Goal: Transaction & Acquisition: Book appointment/travel/reservation

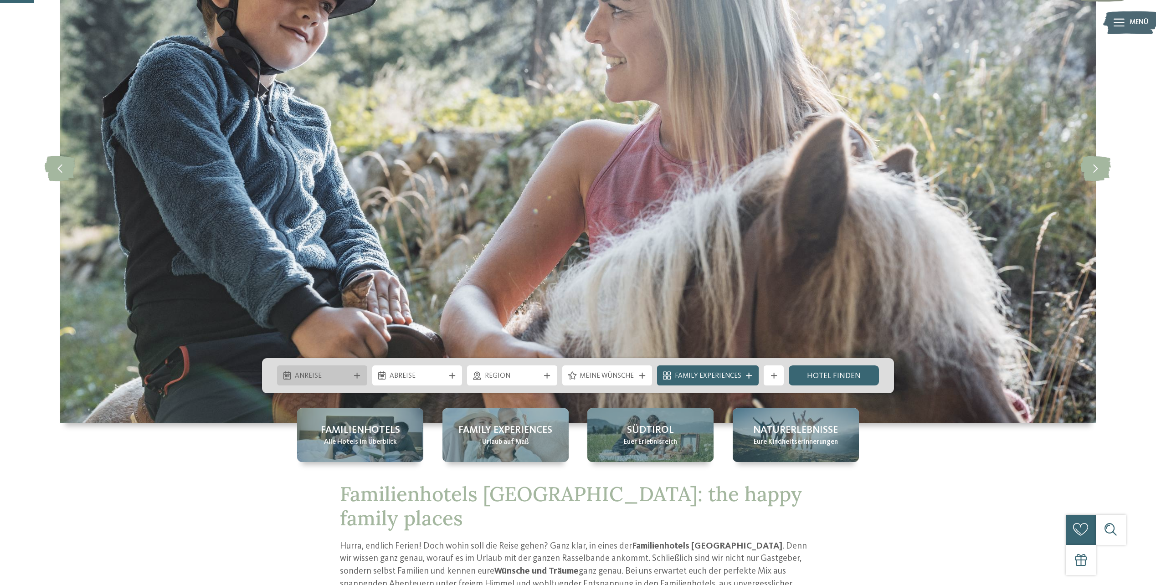
click at [349, 377] on span "Anreise" at bounding box center [322, 377] width 55 height 10
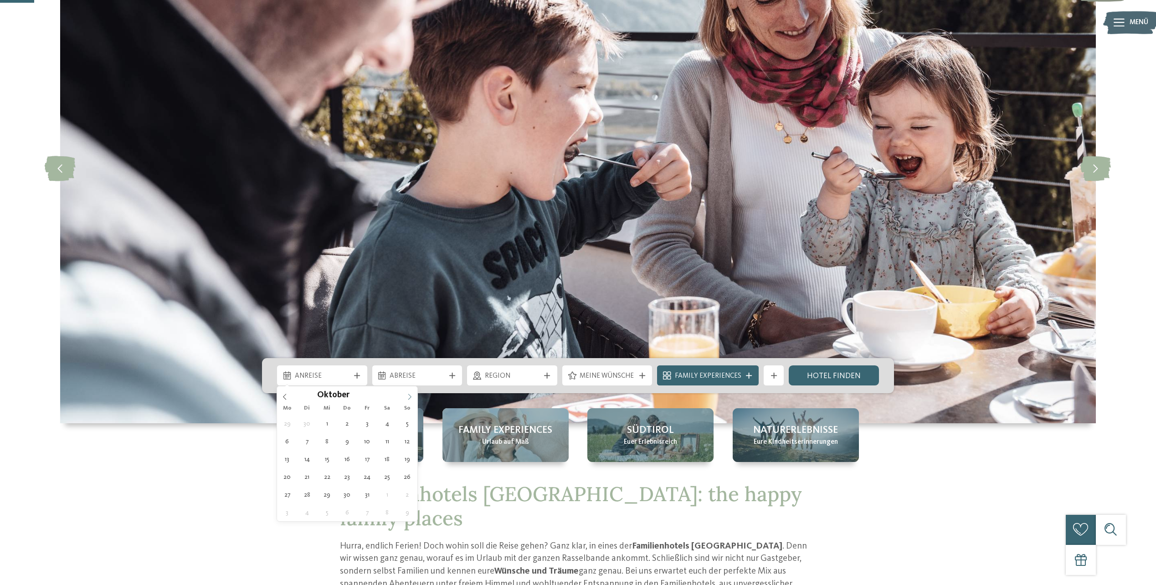
click at [409, 393] on span at bounding box center [409, 394] width 15 height 15
click at [409, 394] on icon at bounding box center [410, 397] width 6 height 6
type input "****"
click at [409, 394] on icon at bounding box center [410, 397] width 6 height 6
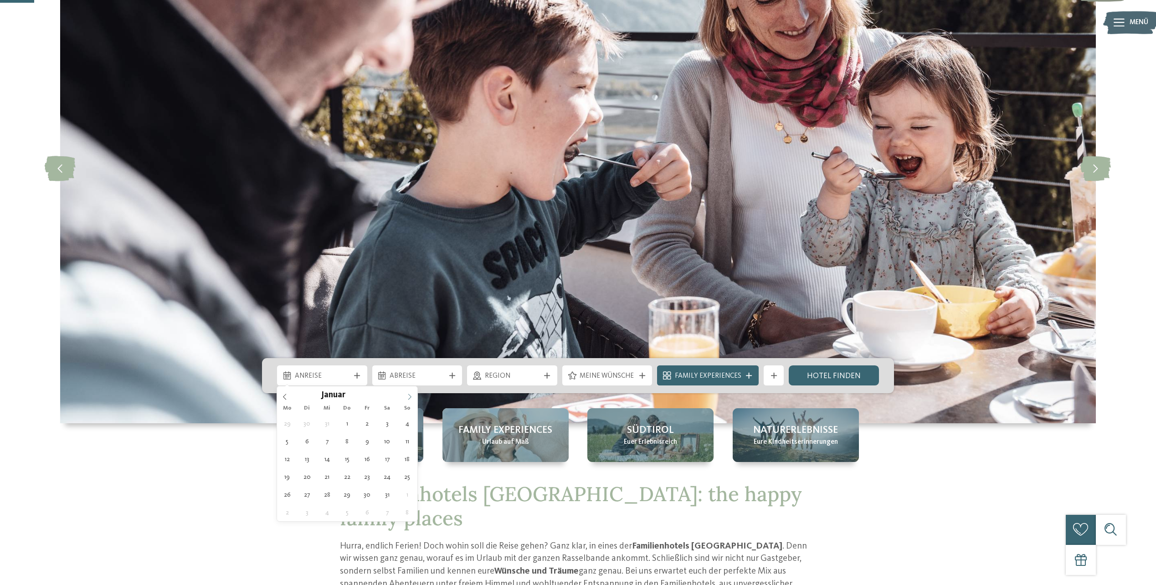
click at [409, 394] on icon at bounding box center [410, 397] width 6 height 6
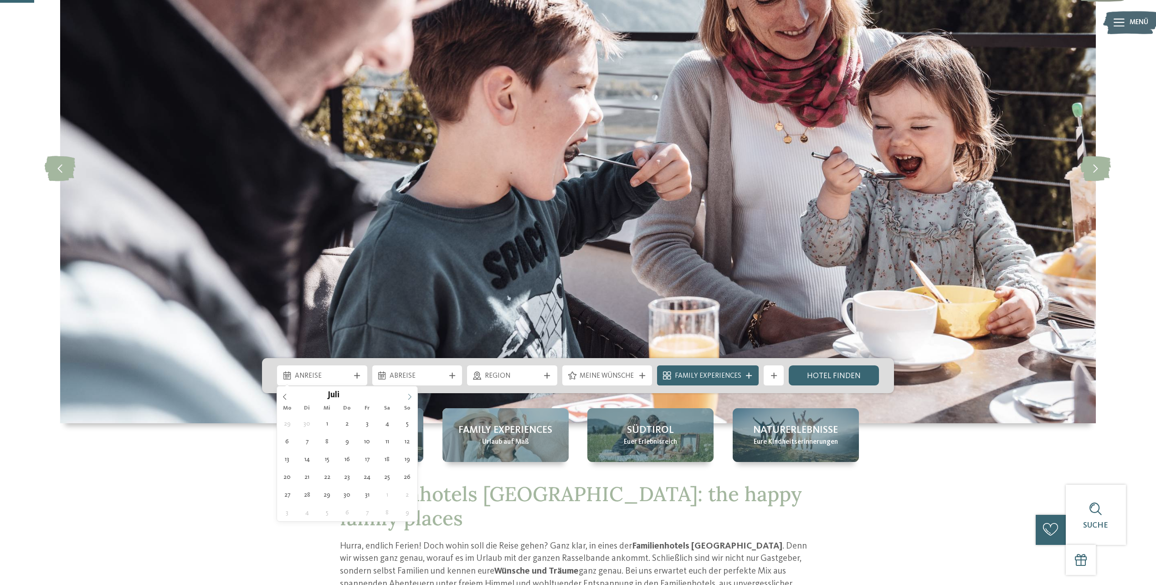
click at [409, 394] on icon at bounding box center [410, 397] width 6 height 6
type div "24.08.2026"
type input "****"
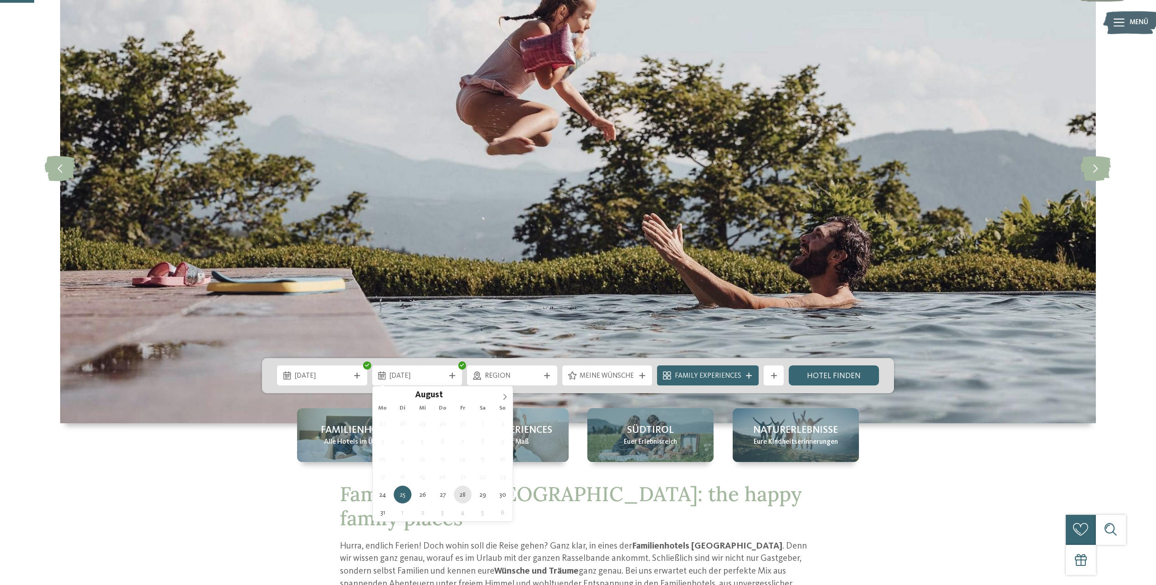
type div "28.08.2026"
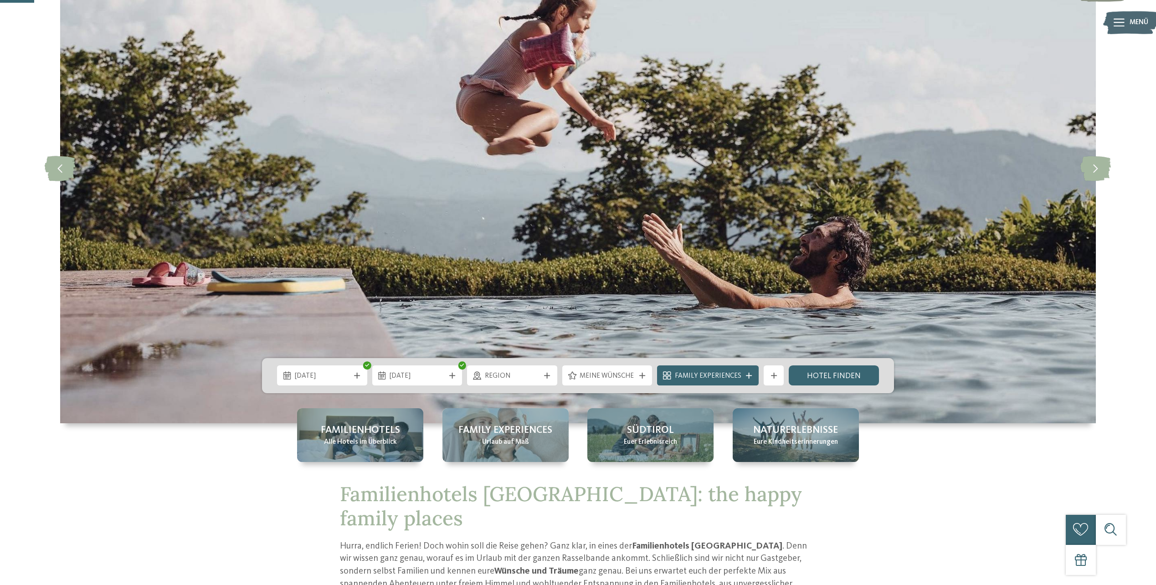
click at [550, 373] on icon at bounding box center [547, 376] width 6 height 6
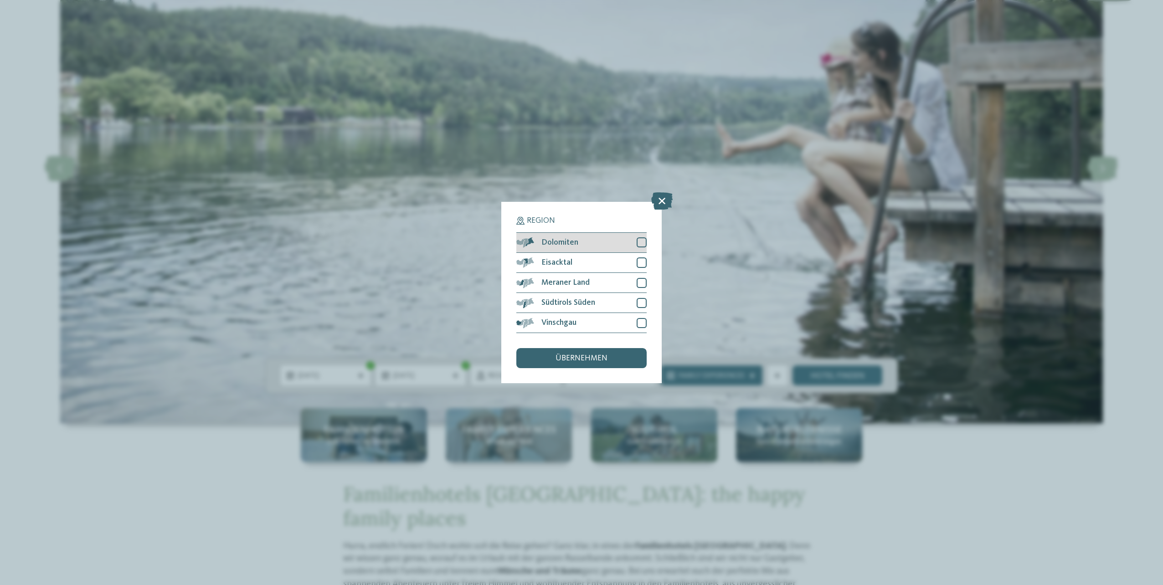
click at [644, 241] on div at bounding box center [642, 242] width 10 height 10
click at [644, 262] on div at bounding box center [642, 263] width 10 height 10
click at [642, 283] on div at bounding box center [642, 283] width 10 height 10
click at [641, 302] on div at bounding box center [642, 303] width 10 height 10
drag, startPoint x: 640, startPoint y: 322, endPoint x: 635, endPoint y: 331, distance: 10.0
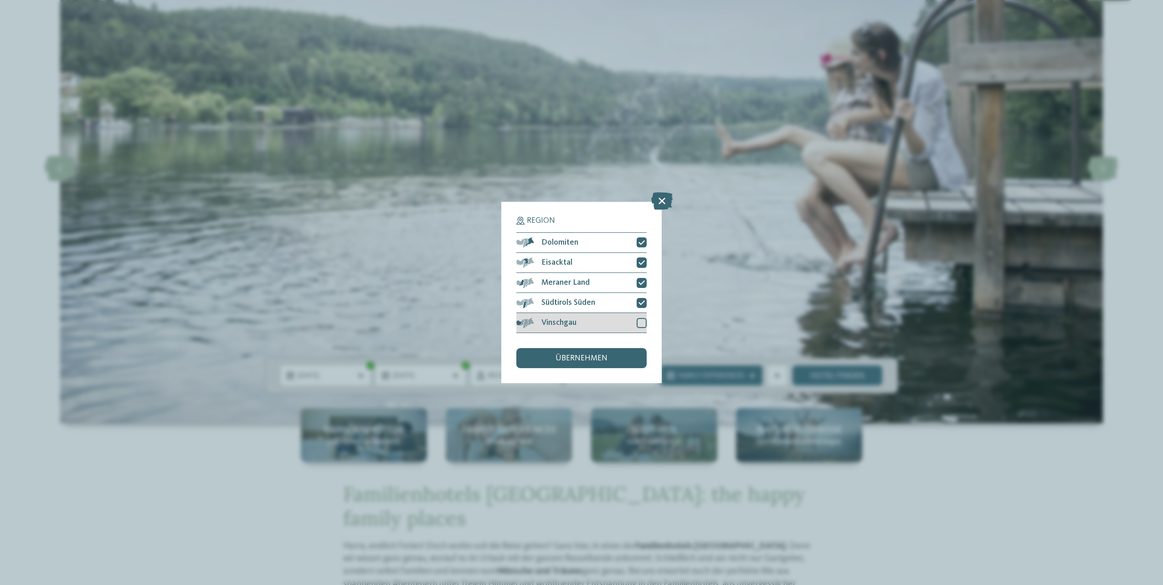
click at [638, 324] on div at bounding box center [642, 323] width 10 height 10
click at [591, 357] on span "übernehmen" at bounding box center [582, 359] width 52 height 8
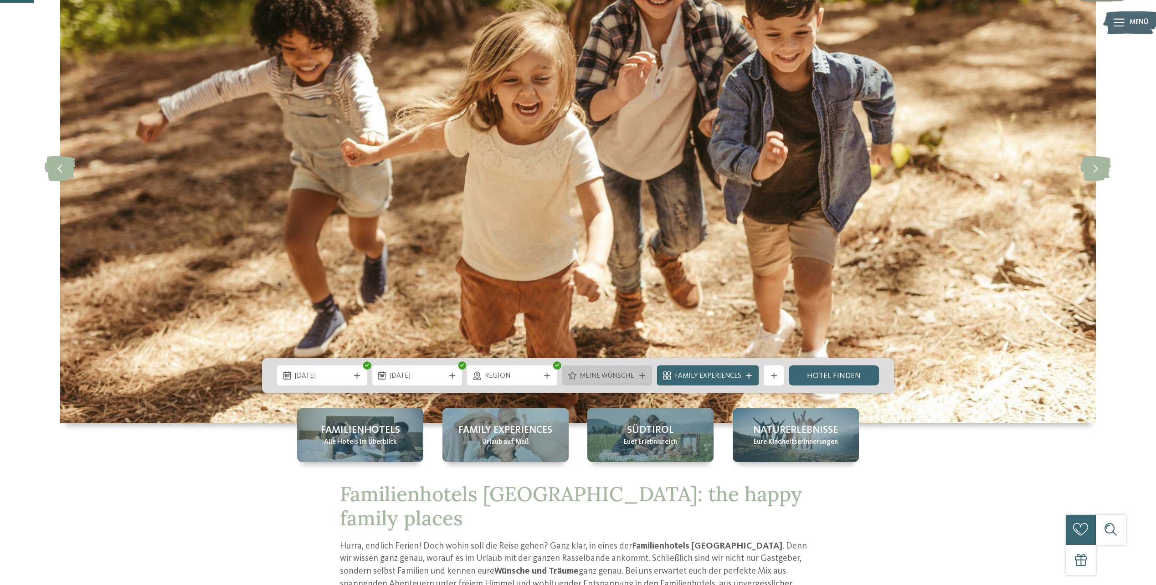
click at [630, 375] on span "Meine Wünsche" at bounding box center [607, 377] width 55 height 10
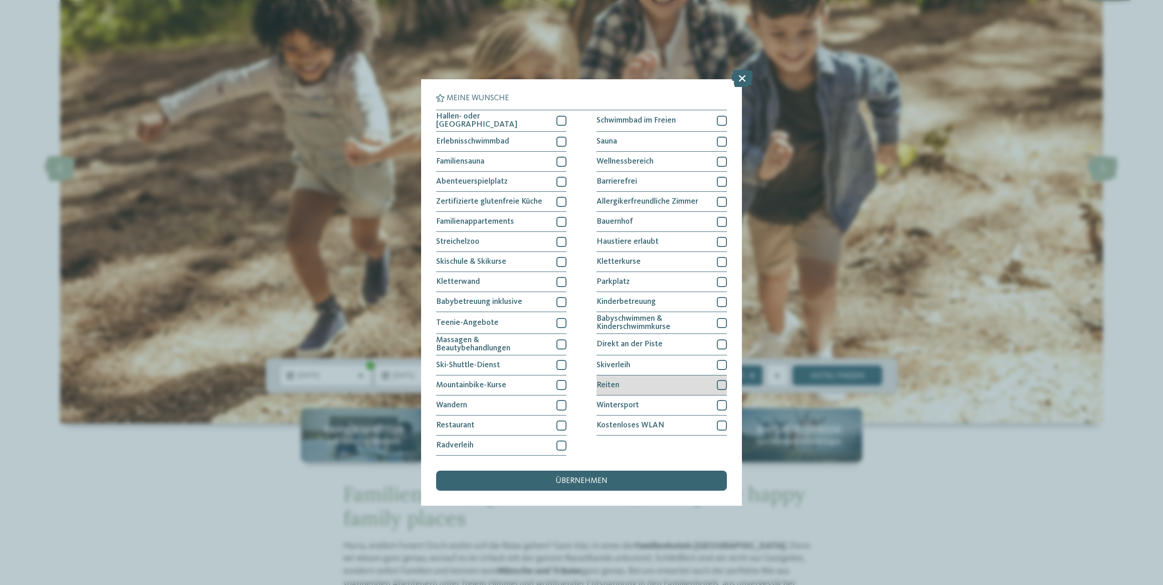
click at [723, 386] on div at bounding box center [722, 385] width 10 height 10
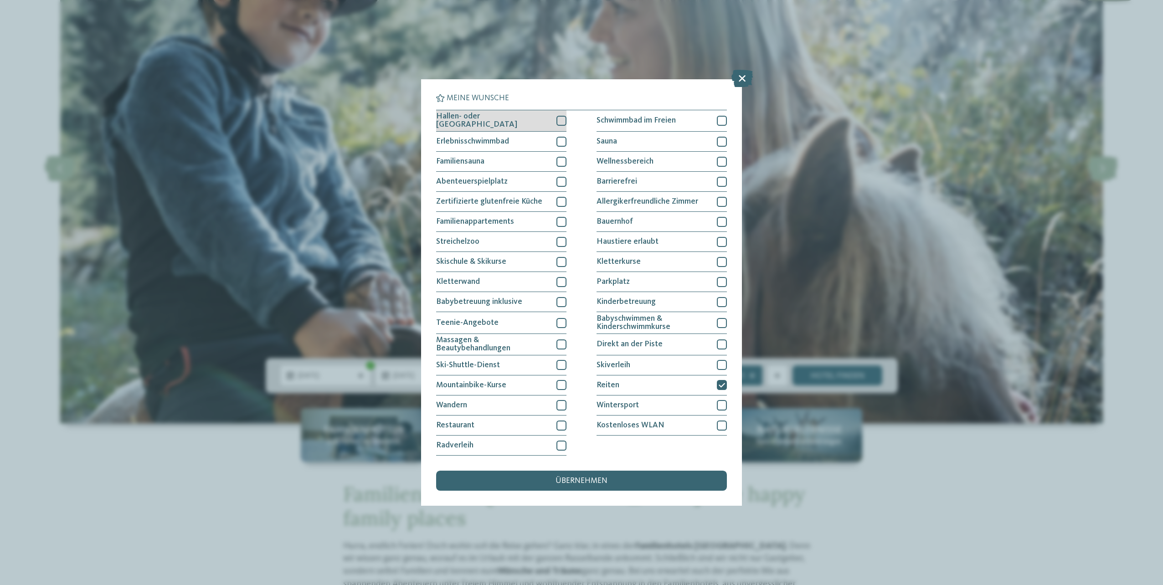
click at [561, 124] on div at bounding box center [562, 121] width 10 height 10
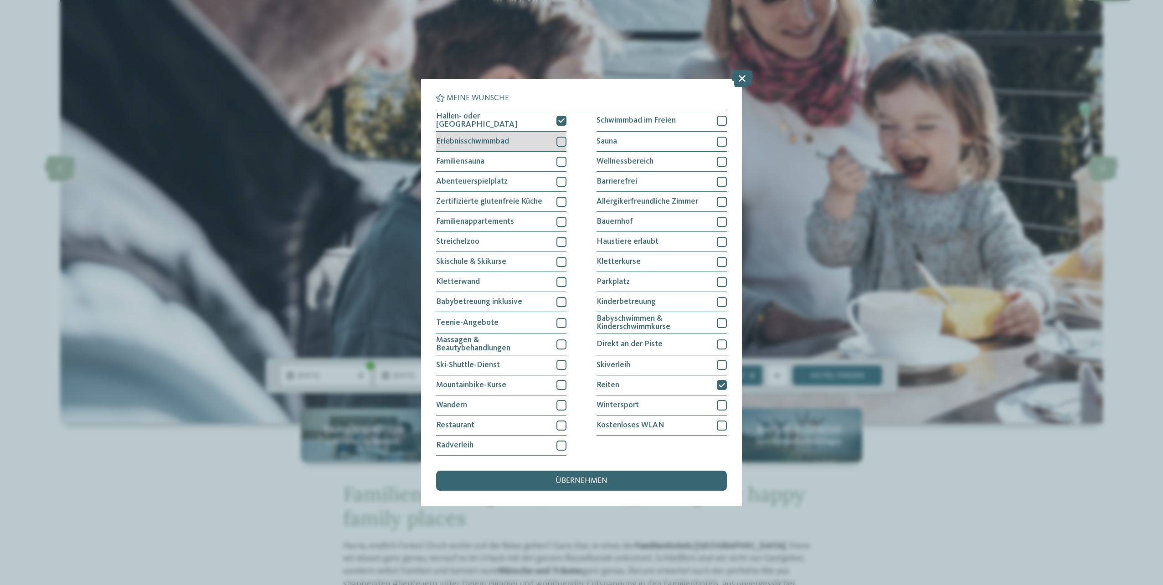
click at [564, 141] on div at bounding box center [562, 142] width 10 height 10
click at [564, 179] on div at bounding box center [562, 182] width 10 height 10
click at [566, 219] on div at bounding box center [562, 222] width 10 height 10
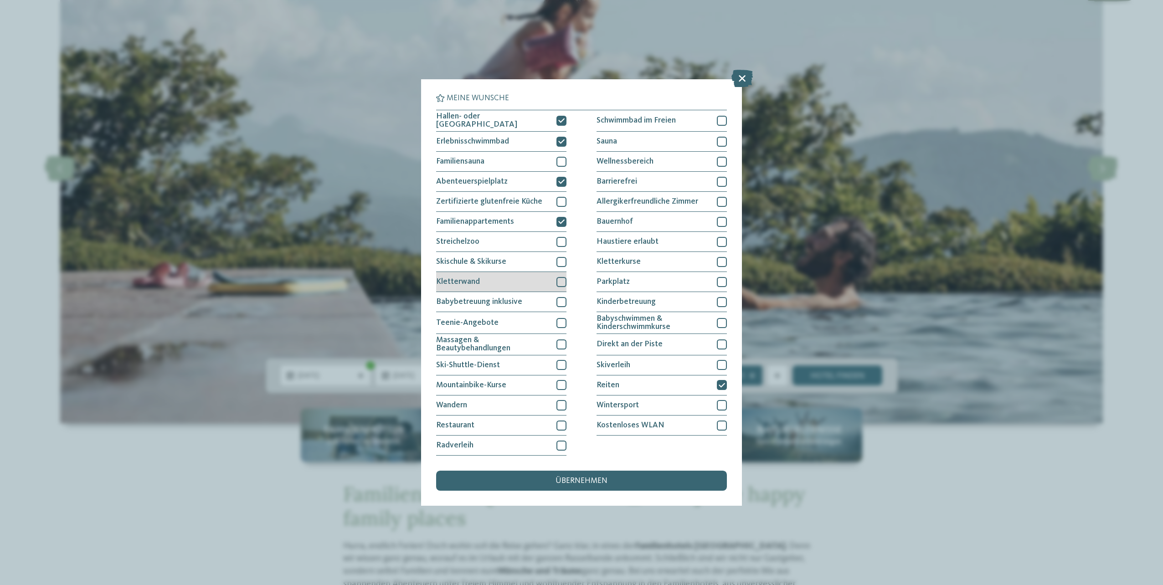
click at [561, 281] on div at bounding box center [562, 282] width 10 height 10
click at [562, 323] on div at bounding box center [562, 323] width 10 height 10
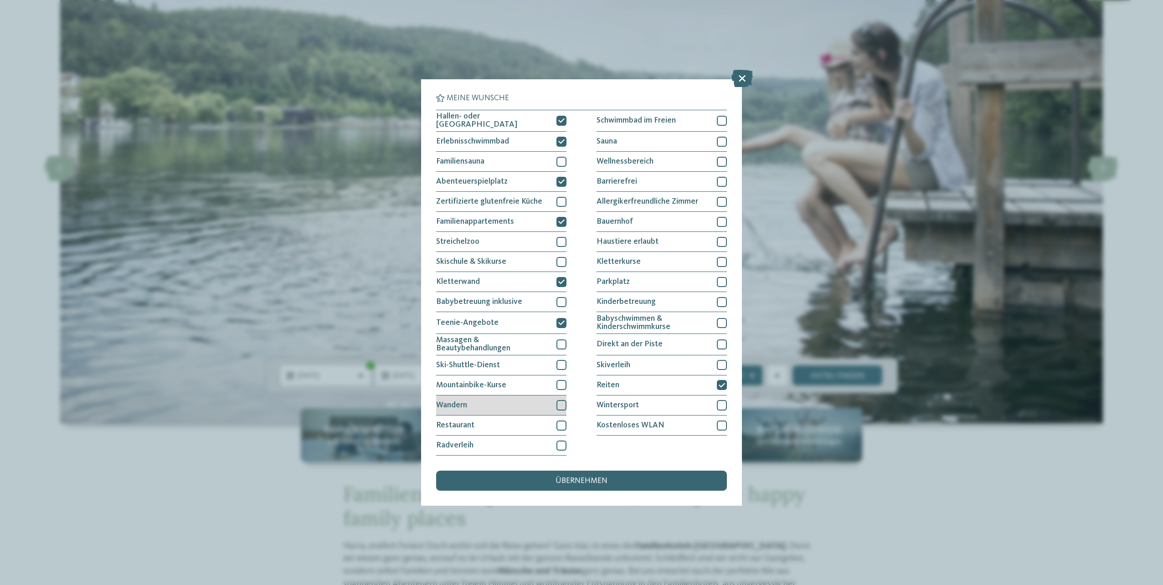
click at [562, 407] on div at bounding box center [562, 405] width 10 height 10
click at [563, 421] on div at bounding box center [562, 426] width 10 height 10
click at [566, 446] on div at bounding box center [562, 446] width 10 height 10
click at [566, 445] on div at bounding box center [562, 446] width 10 height 10
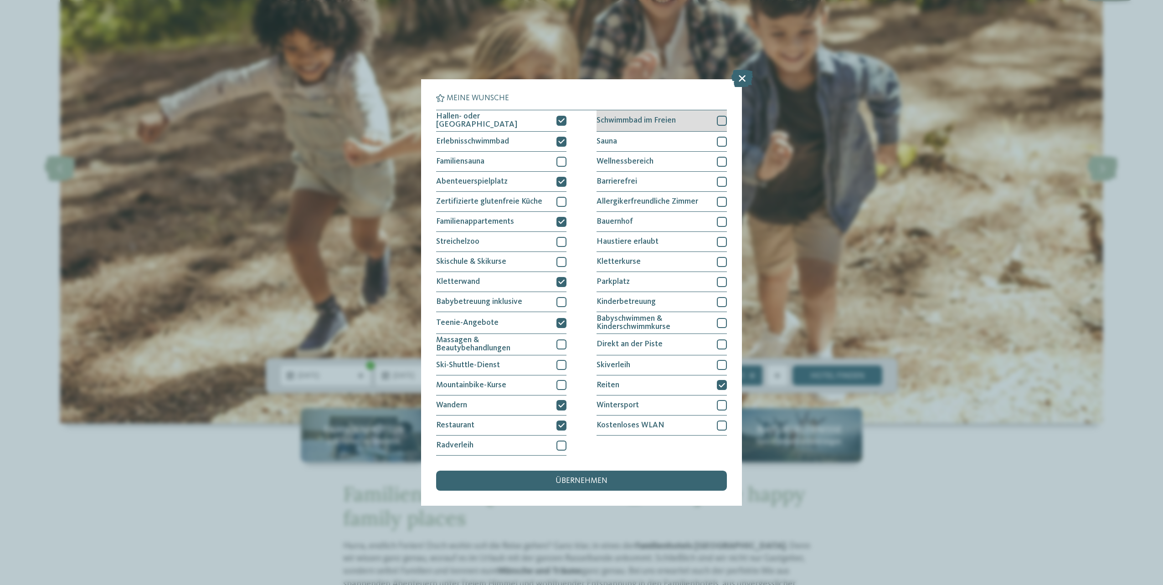
click at [724, 119] on div at bounding box center [722, 121] width 10 height 10
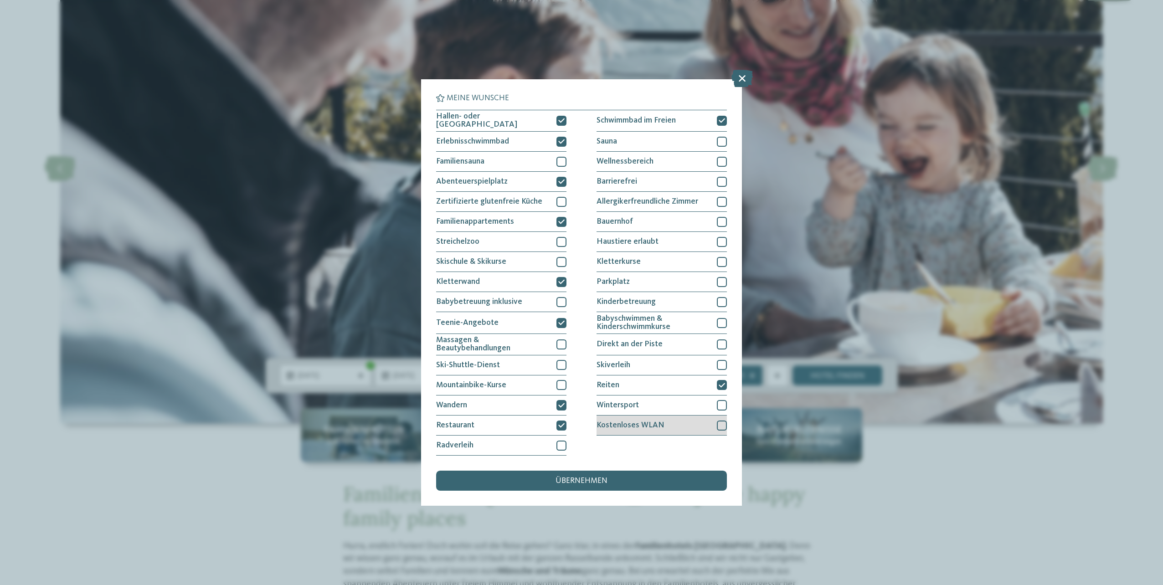
click at [719, 423] on div at bounding box center [722, 426] width 10 height 10
click at [650, 480] on div "übernehmen" at bounding box center [581, 481] width 291 height 20
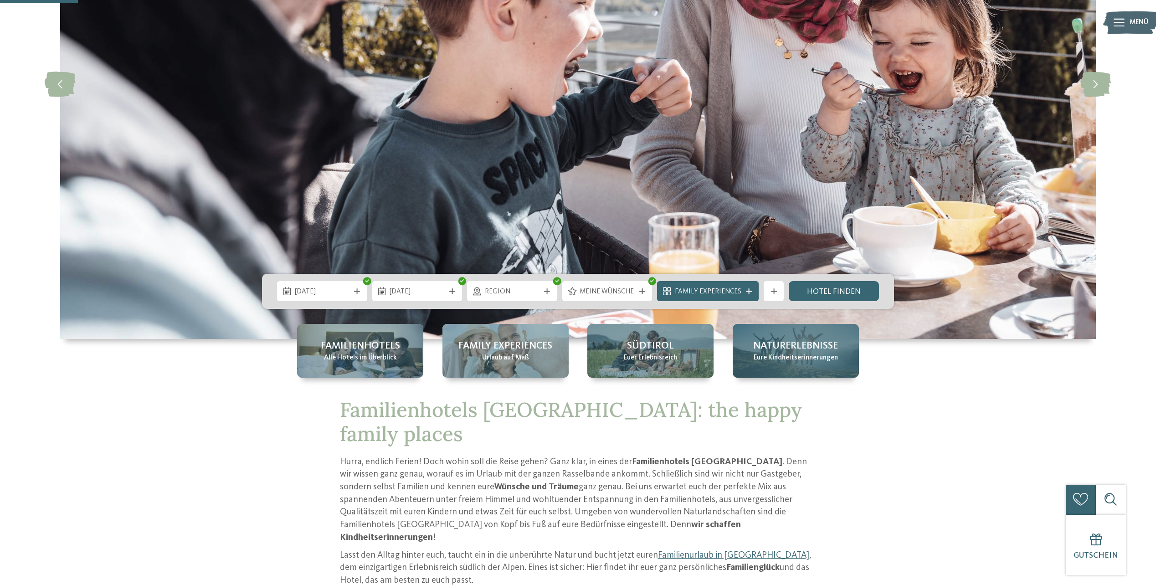
scroll to position [182, 0]
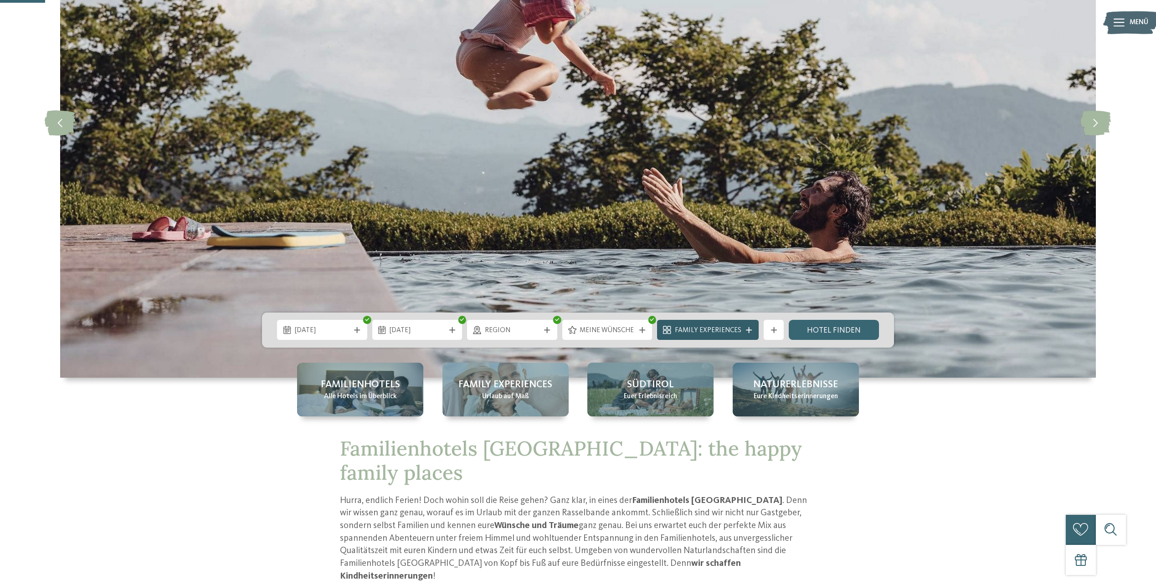
click at [719, 328] on span "Family Experiences" at bounding box center [708, 331] width 67 height 10
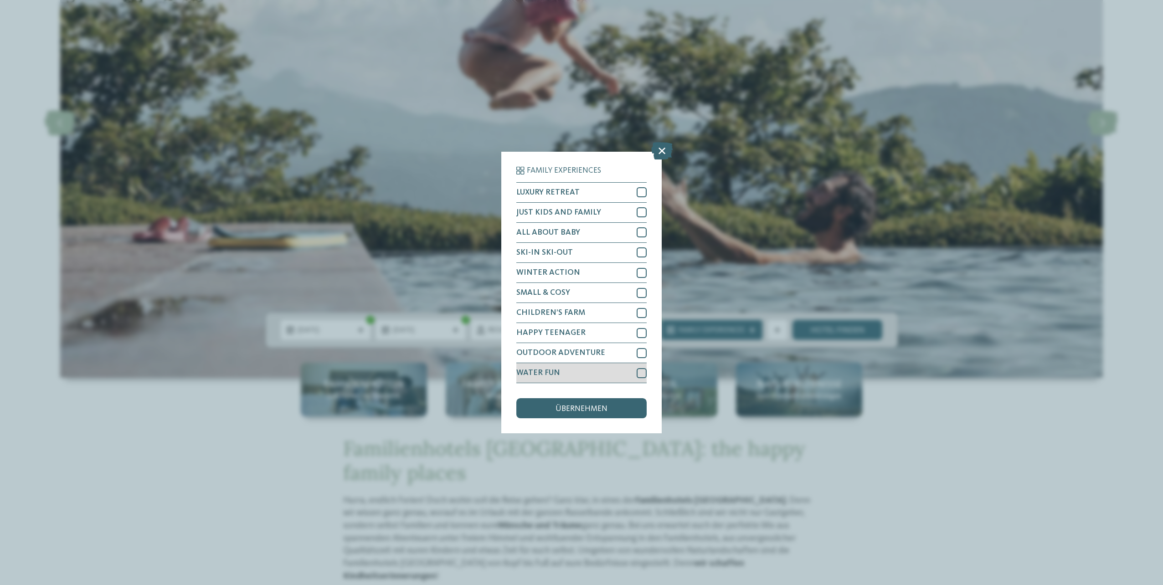
click at [644, 376] on div at bounding box center [642, 373] width 10 height 10
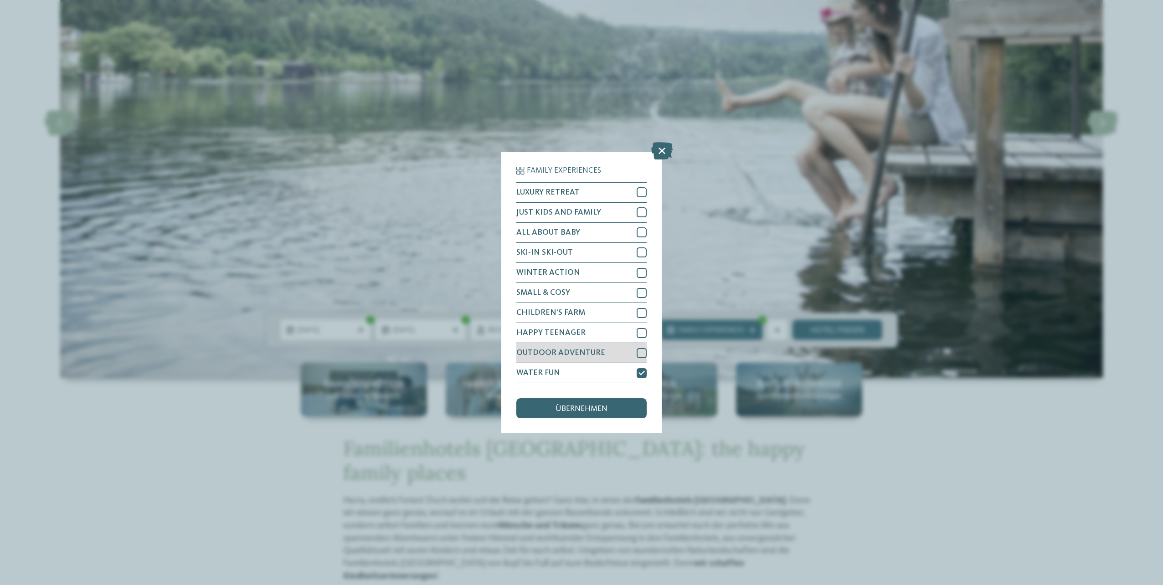
click at [642, 354] on div at bounding box center [642, 353] width 10 height 10
click at [643, 334] on div at bounding box center [642, 333] width 10 height 10
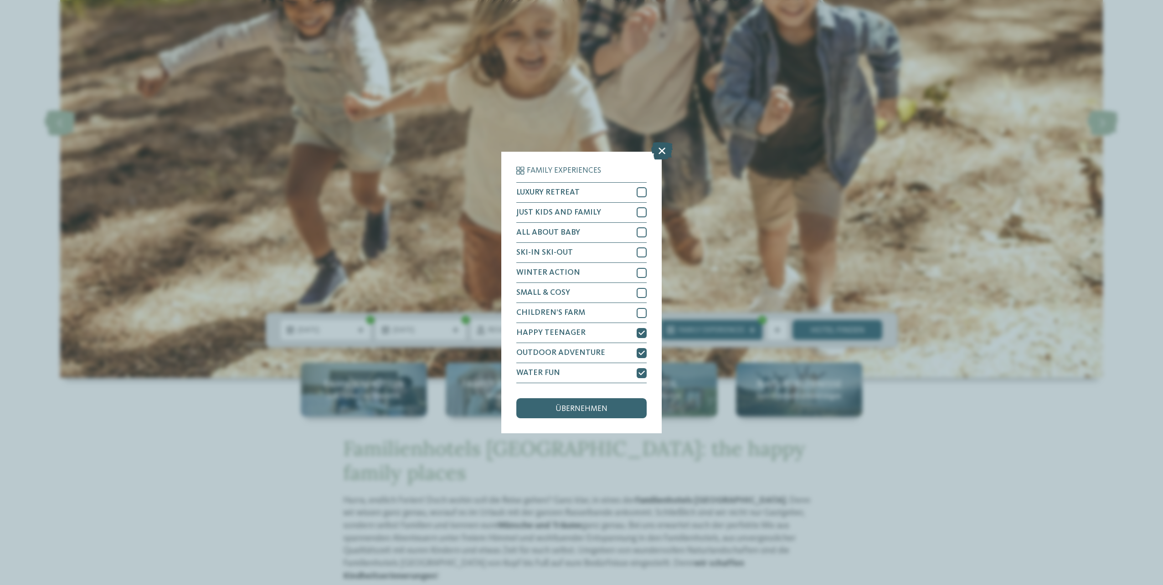
click at [666, 153] on icon at bounding box center [661, 150] width 21 height 17
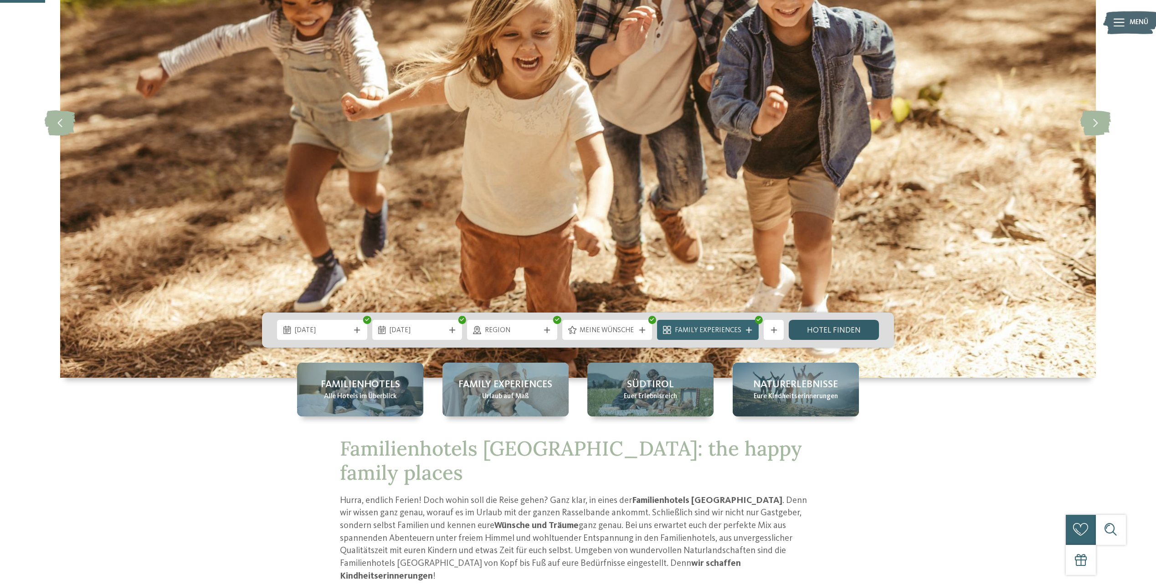
click at [815, 325] on link "Hotel finden" at bounding box center [834, 330] width 90 height 20
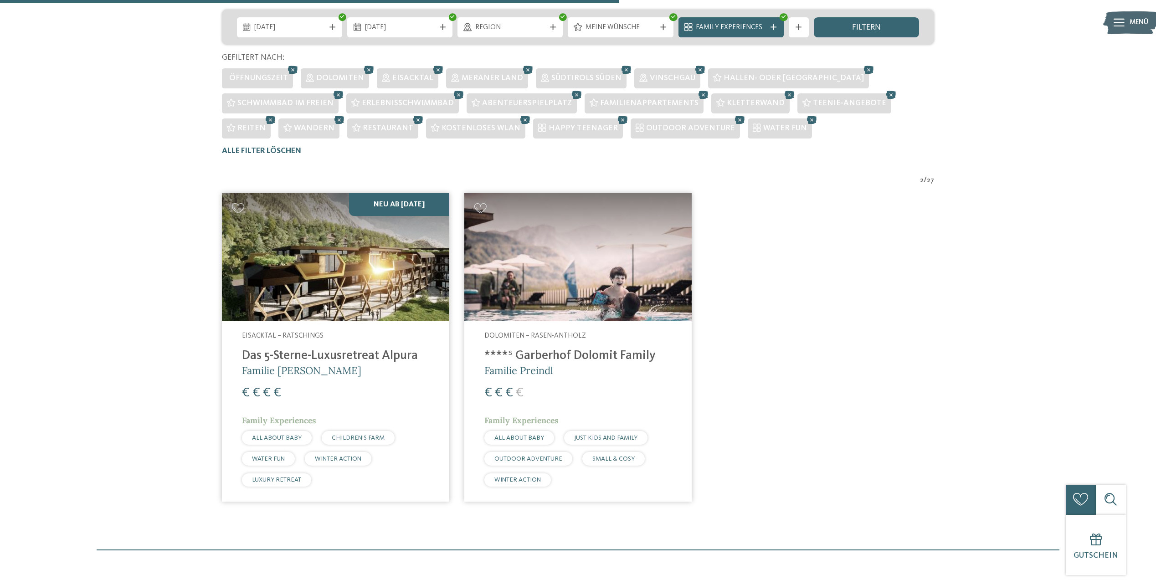
scroll to position [248, 0]
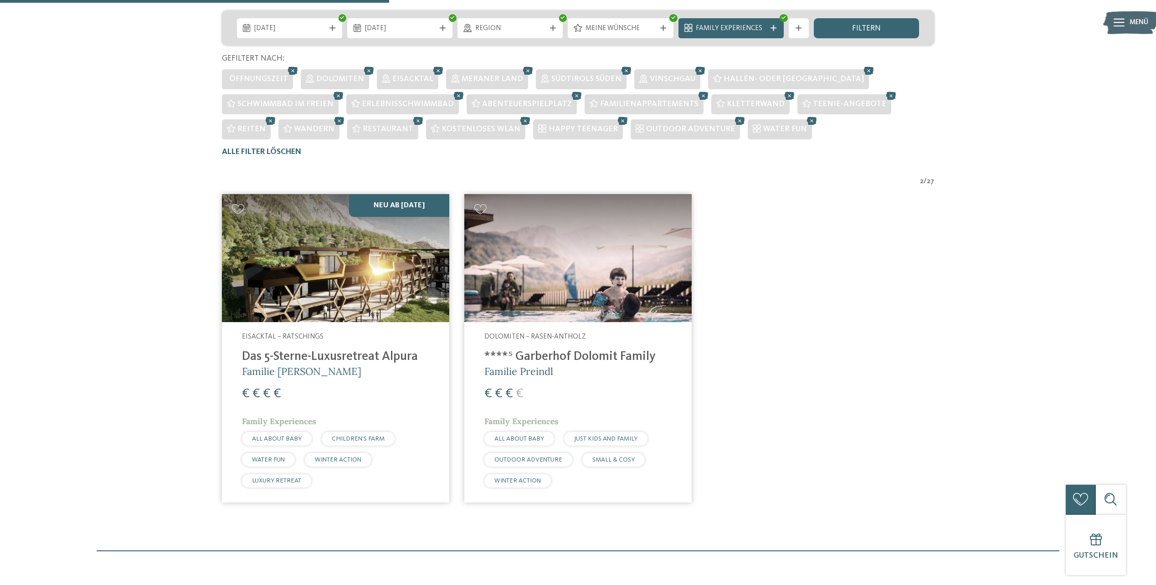
click at [347, 303] on img at bounding box center [335, 258] width 227 height 128
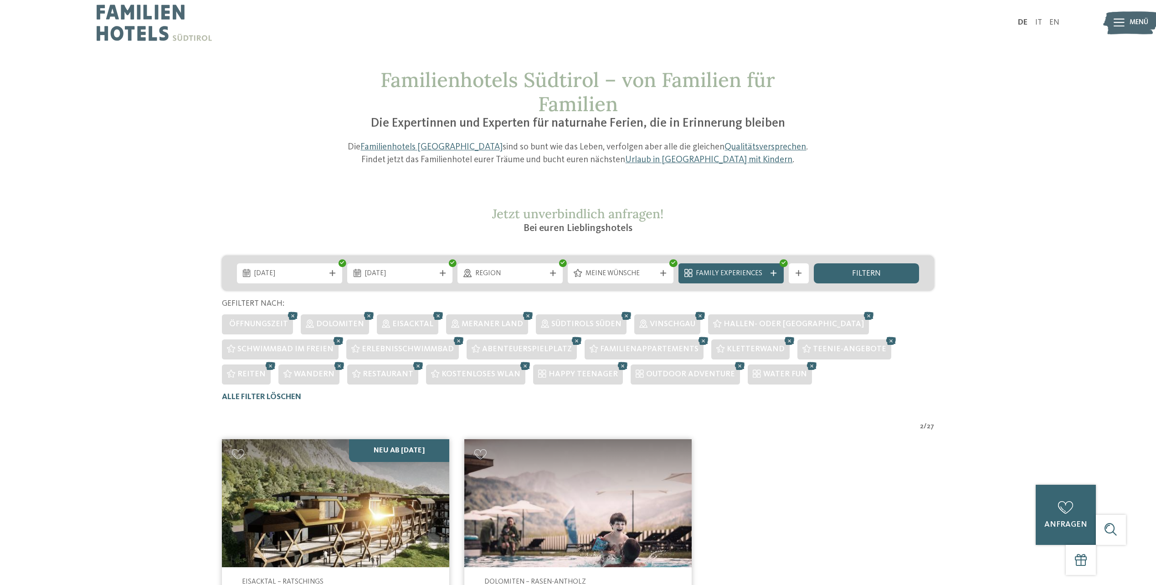
scroll to position [0, 0]
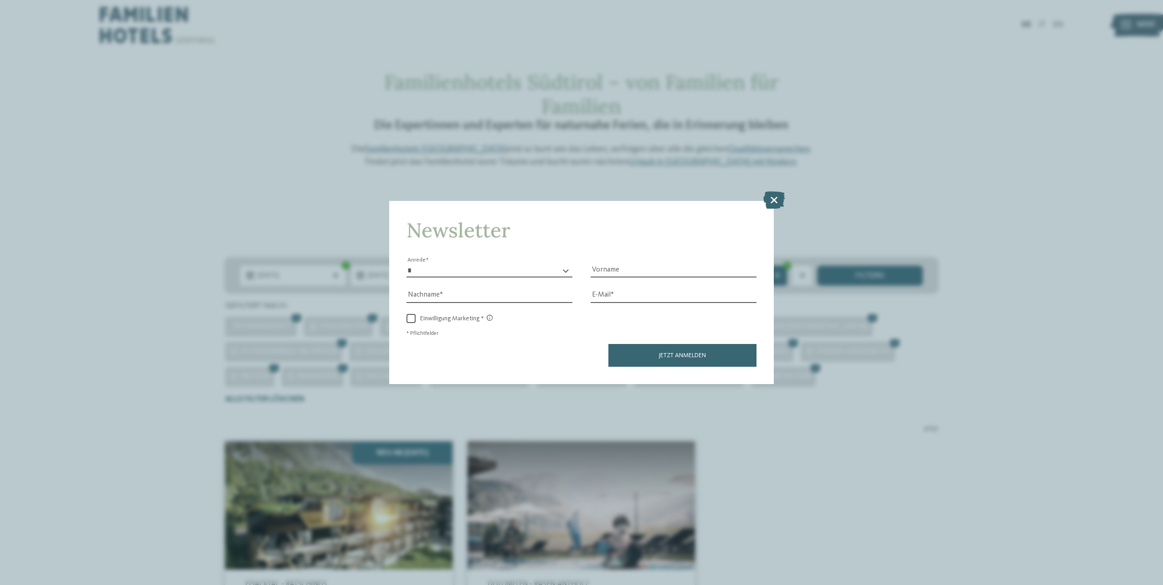
click at [784, 195] on icon at bounding box center [774, 199] width 21 height 17
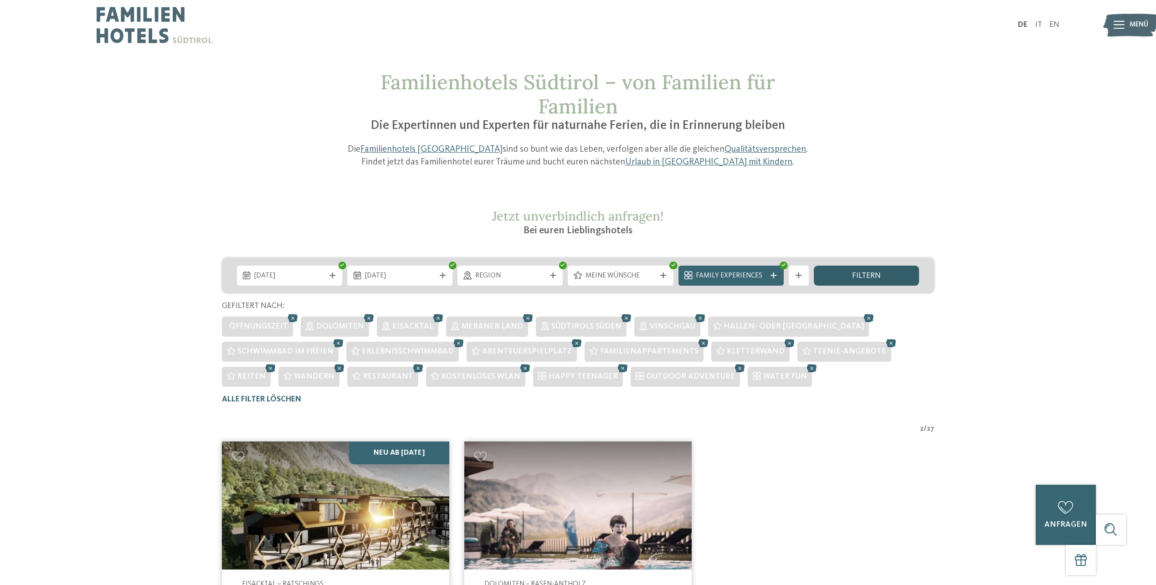
click at [864, 276] on span "filtern" at bounding box center [866, 276] width 29 height 8
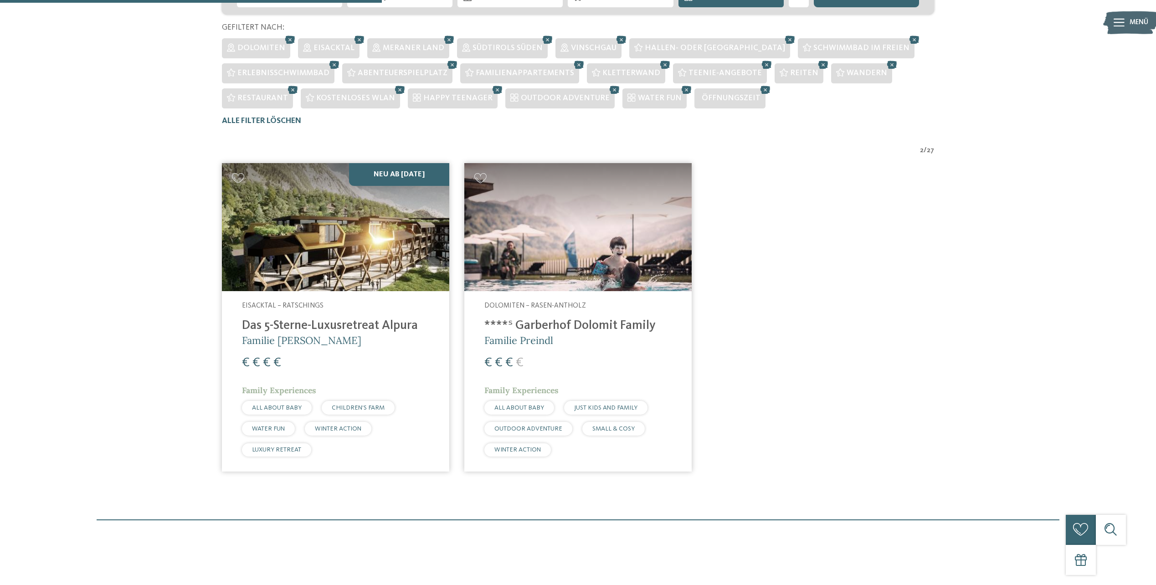
scroll to position [111, 0]
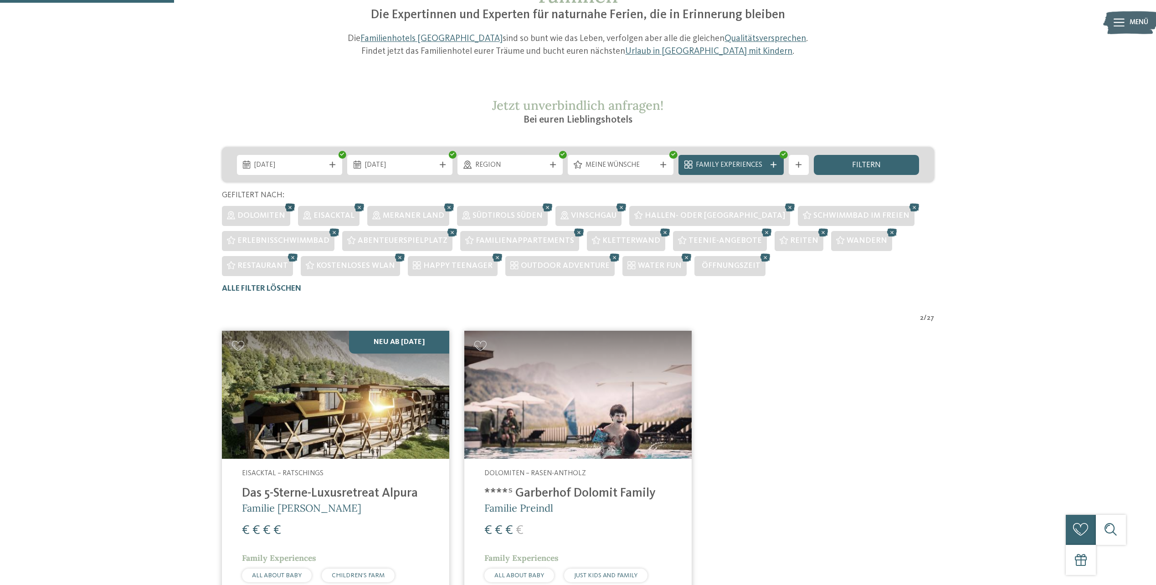
click at [289, 207] on icon at bounding box center [290, 207] width 15 height 13
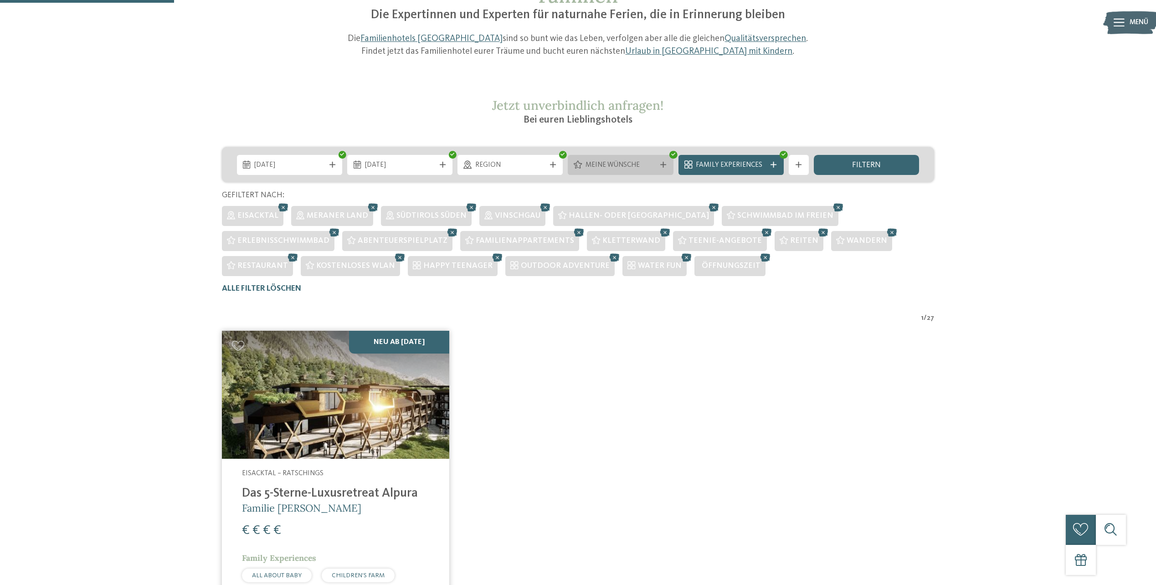
click at [649, 164] on span "Meine Wünsche" at bounding box center [621, 165] width 70 height 10
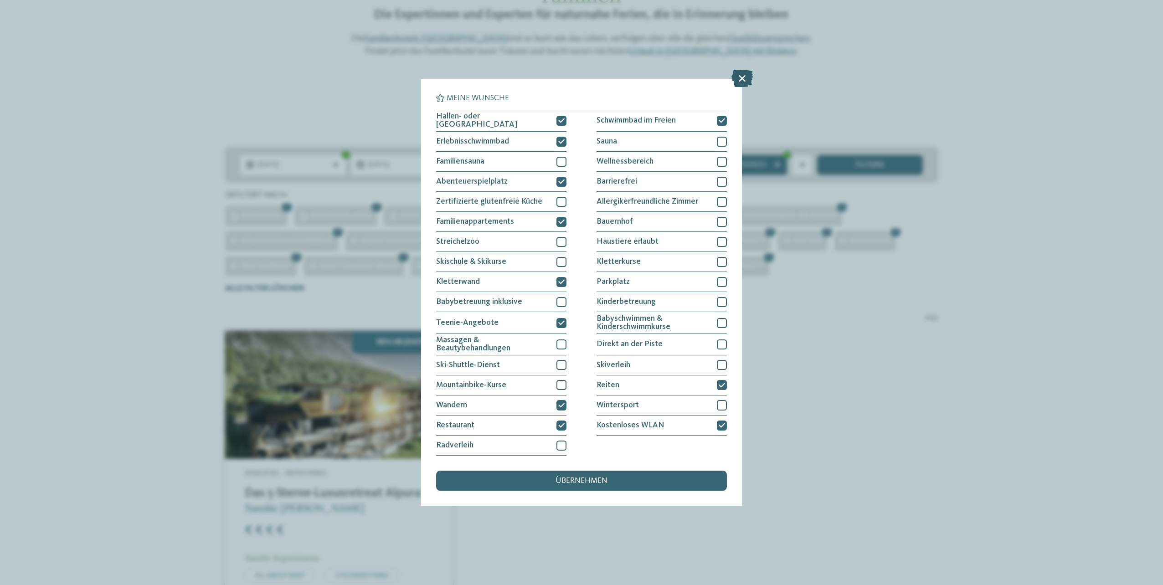
click at [744, 78] on icon at bounding box center [742, 78] width 21 height 17
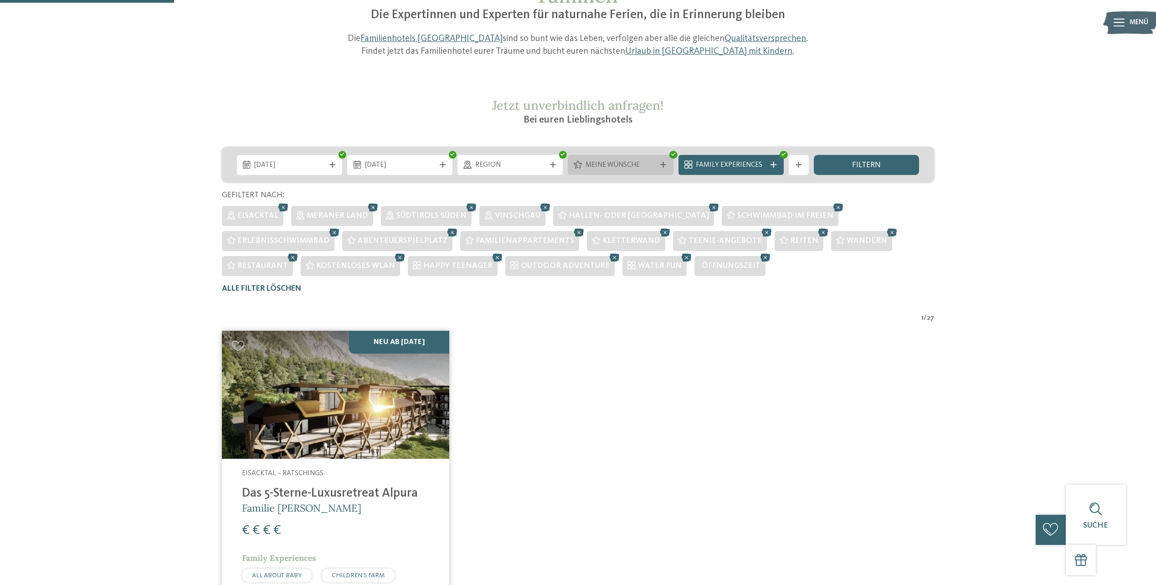
click at [614, 168] on span "Meine Wünsche" at bounding box center [621, 165] width 70 height 10
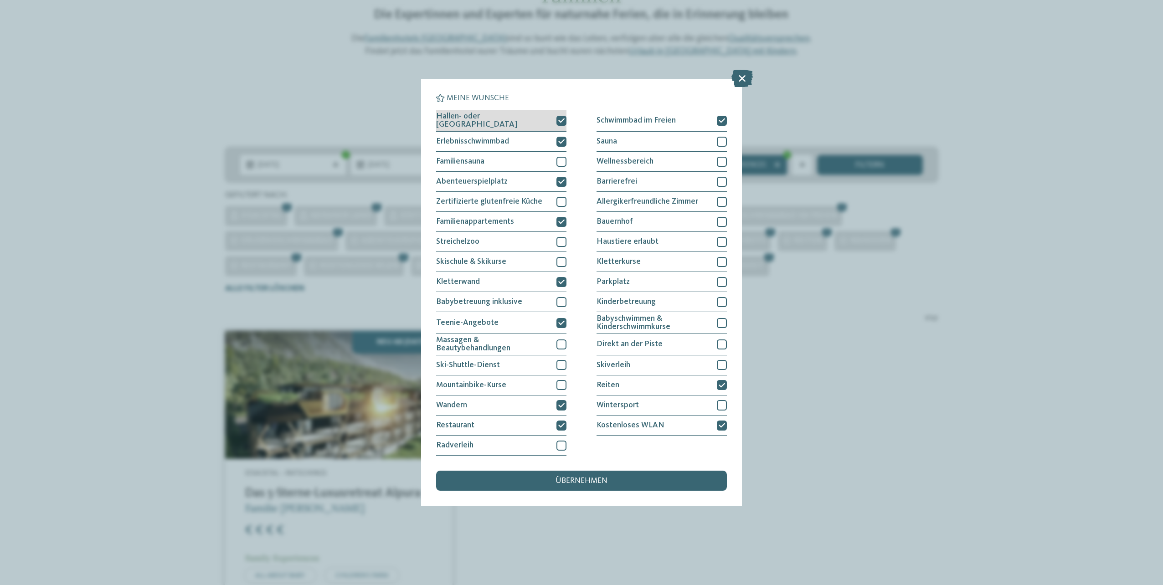
click at [562, 128] on div "Hallen- oder Schleusenbad" at bounding box center [501, 120] width 130 height 21
click at [566, 140] on div at bounding box center [562, 142] width 10 height 10
click at [557, 145] on div at bounding box center [562, 142] width 10 height 10
click at [562, 124] on div at bounding box center [562, 121] width 10 height 10
click at [559, 179] on icon at bounding box center [561, 182] width 6 height 6
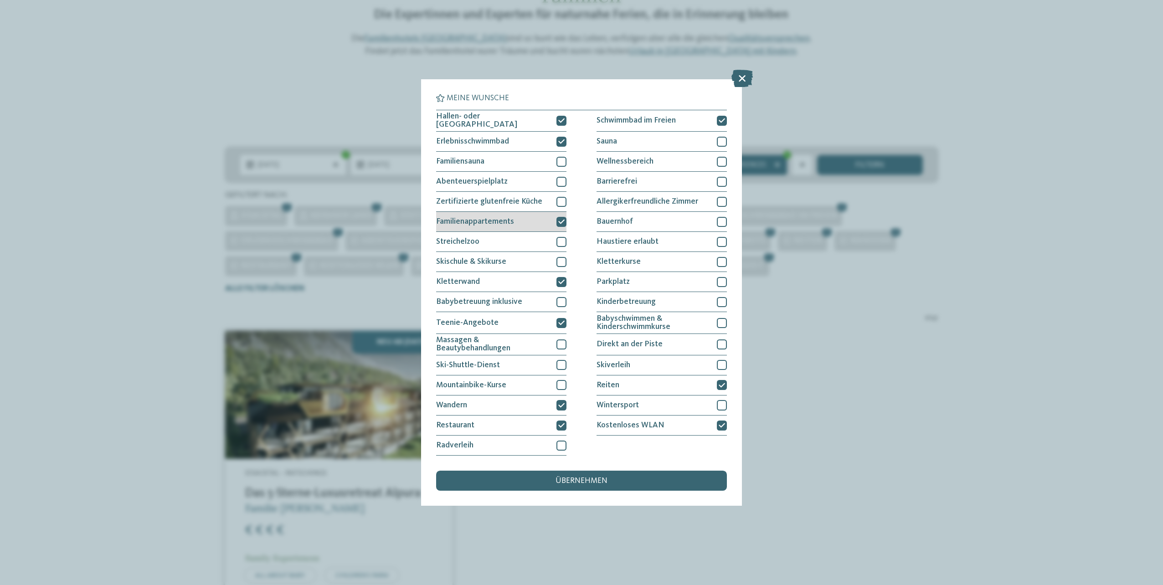
drag, startPoint x: 562, startPoint y: 219, endPoint x: 564, endPoint y: 231, distance: 12.2
click at [562, 219] on icon at bounding box center [561, 222] width 6 height 6
drag, startPoint x: 562, startPoint y: 276, endPoint x: 560, endPoint y: 281, distance: 5.3
click at [561, 279] on div "Kletterwand" at bounding box center [501, 282] width 130 height 20
click at [564, 318] on div at bounding box center [562, 323] width 10 height 10
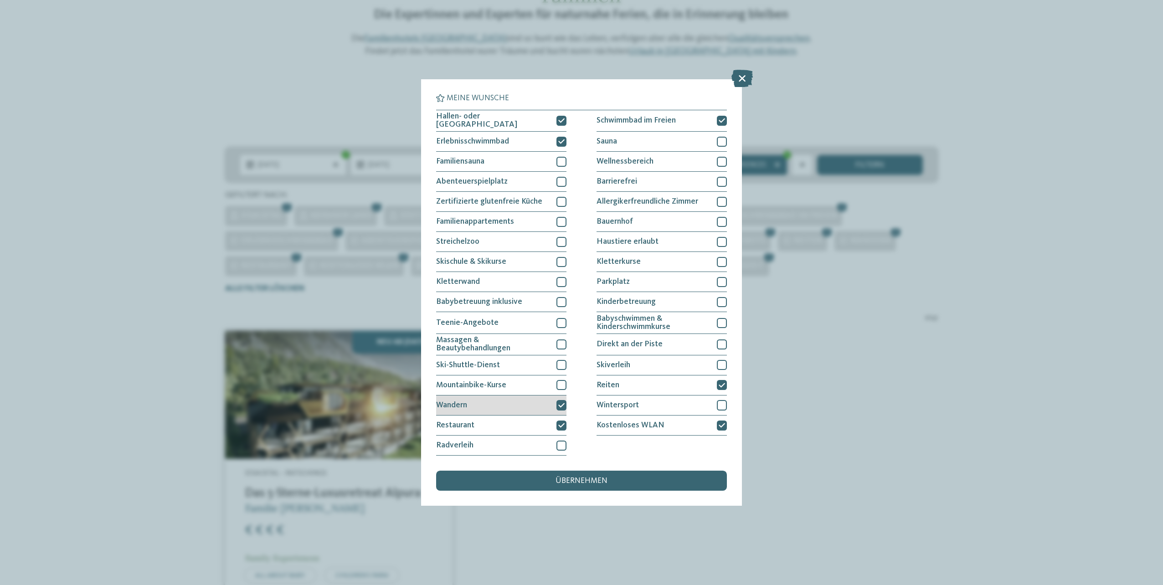
click at [560, 407] on icon at bounding box center [561, 406] width 6 height 6
drag, startPoint x: 563, startPoint y: 423, endPoint x: 668, endPoint y: 236, distance: 214.5
click at [563, 423] on icon at bounding box center [561, 426] width 6 height 6
click at [720, 386] on icon at bounding box center [722, 385] width 6 height 6
drag, startPoint x: 721, startPoint y: 431, endPoint x: 720, endPoint y: 424, distance: 7.4
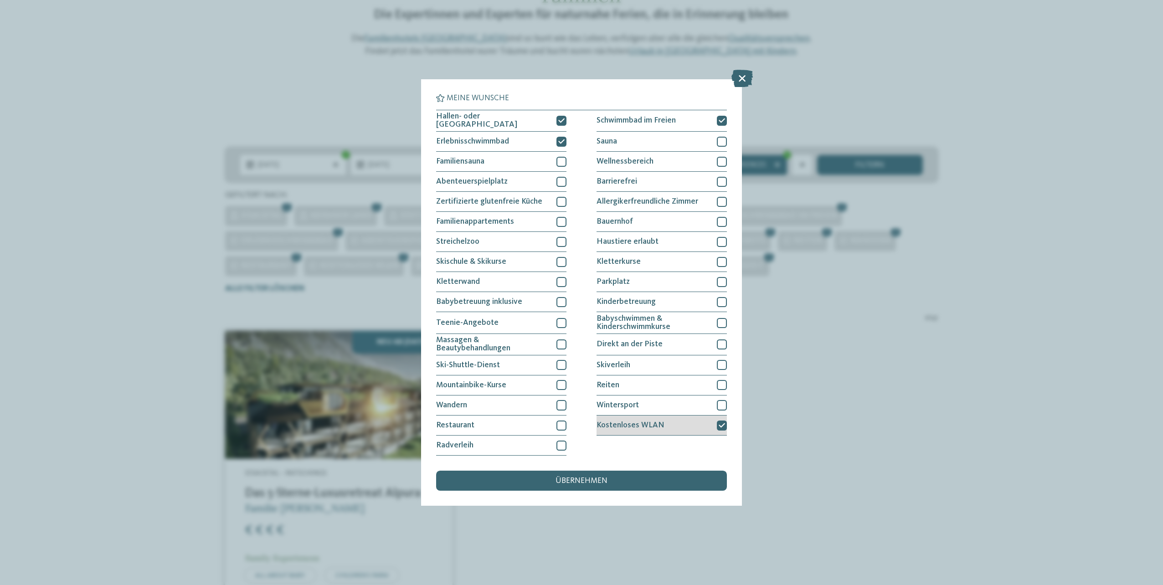
click at [721, 428] on div "Kostenloses WLAN" at bounding box center [662, 426] width 130 height 20
click at [725, 114] on div "Schwimmbad im Freien" at bounding box center [662, 120] width 130 height 21
click at [721, 385] on div at bounding box center [722, 385] width 10 height 10
click at [614, 482] on div "übernehmen" at bounding box center [581, 481] width 291 height 20
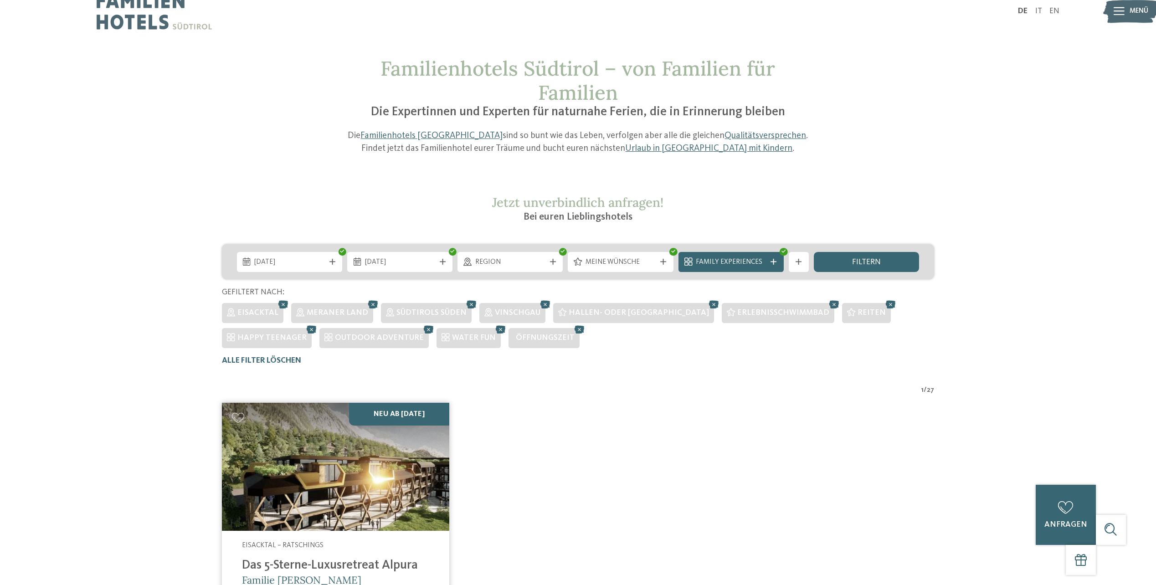
scroll to position [0, 0]
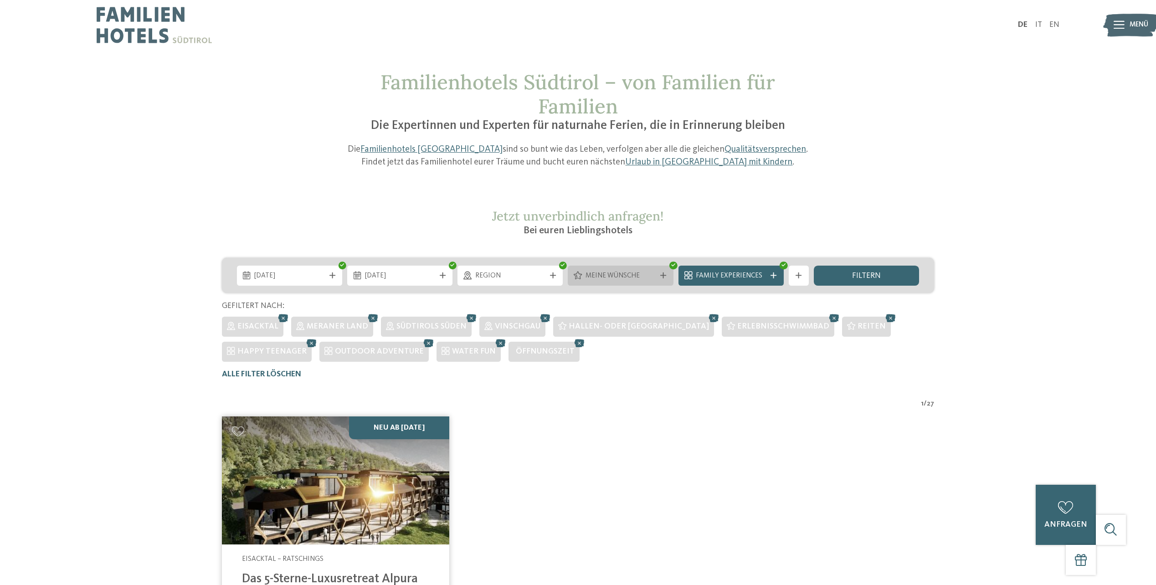
click at [664, 276] on icon at bounding box center [664, 276] width 6 height 6
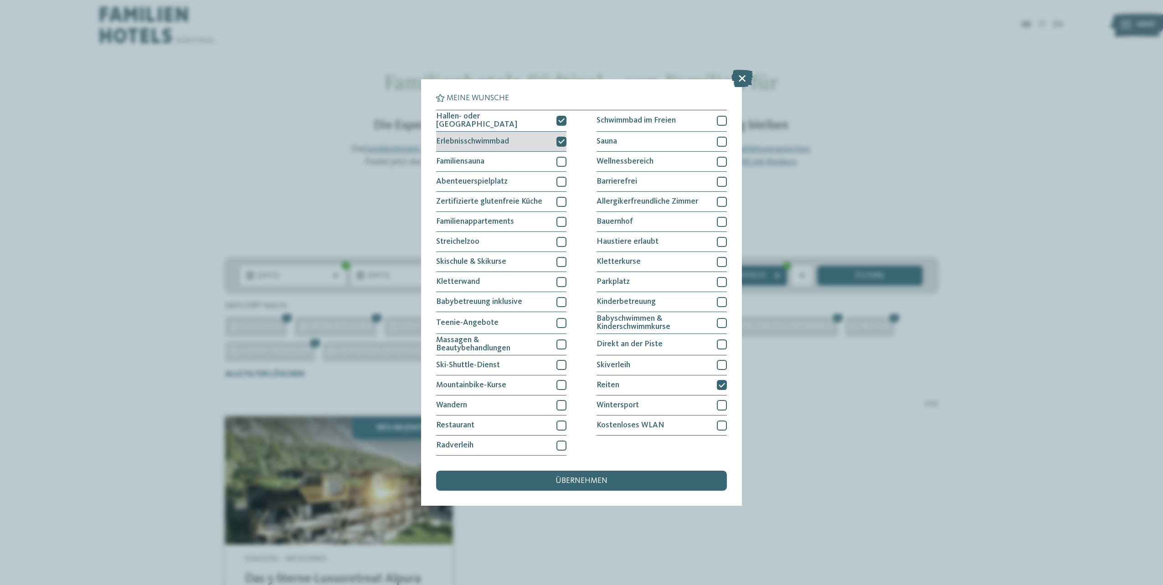
click at [561, 139] on icon at bounding box center [561, 142] width 6 height 6
click at [619, 480] on div "übernehmen" at bounding box center [581, 481] width 291 height 20
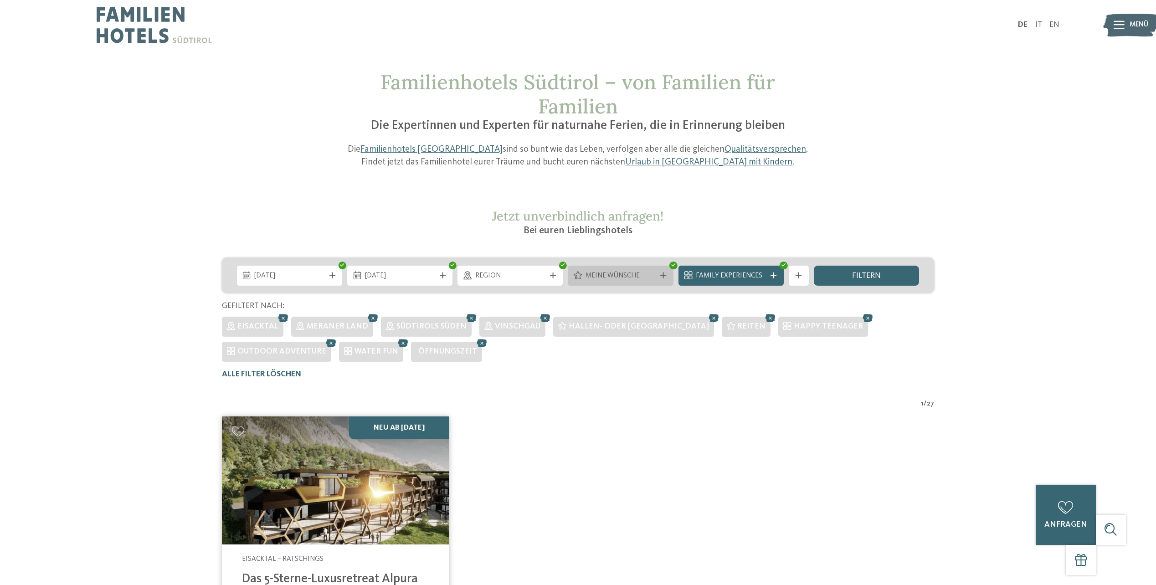
click at [668, 273] on div at bounding box center [664, 276] width 10 height 6
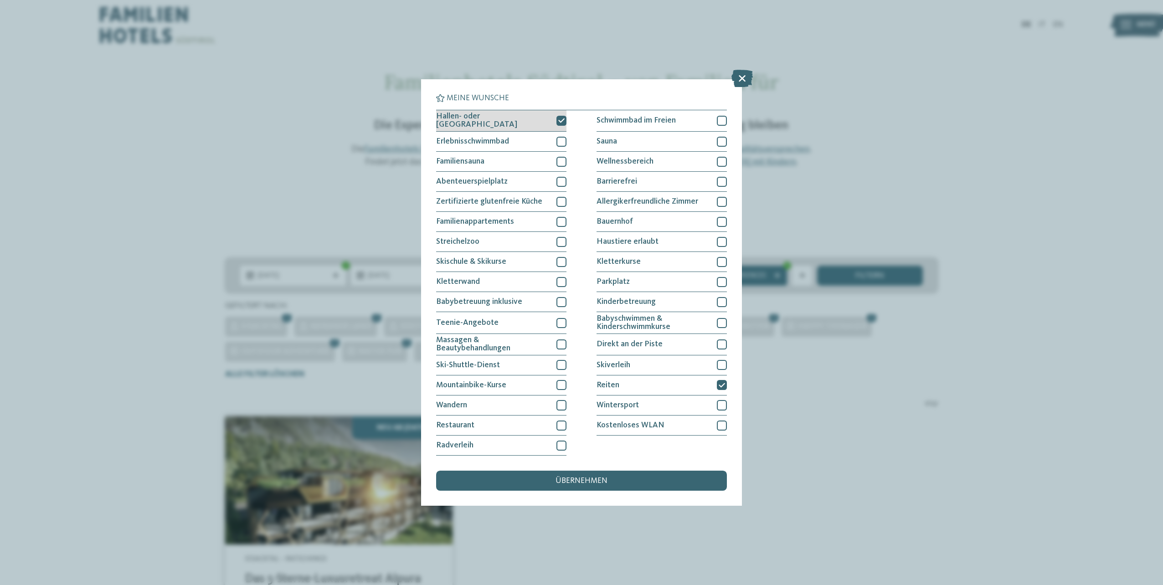
click at [563, 123] on icon at bounding box center [561, 121] width 6 height 6
click at [722, 388] on div at bounding box center [722, 385] width 10 height 10
click at [670, 480] on div "übernehmen" at bounding box center [581, 481] width 291 height 20
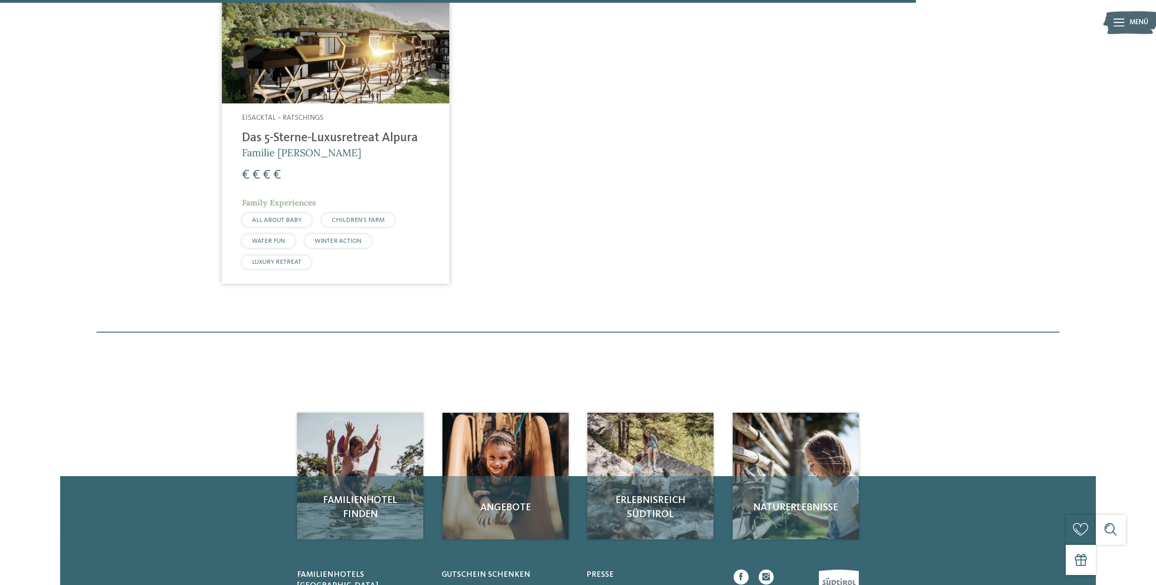
scroll to position [547, 0]
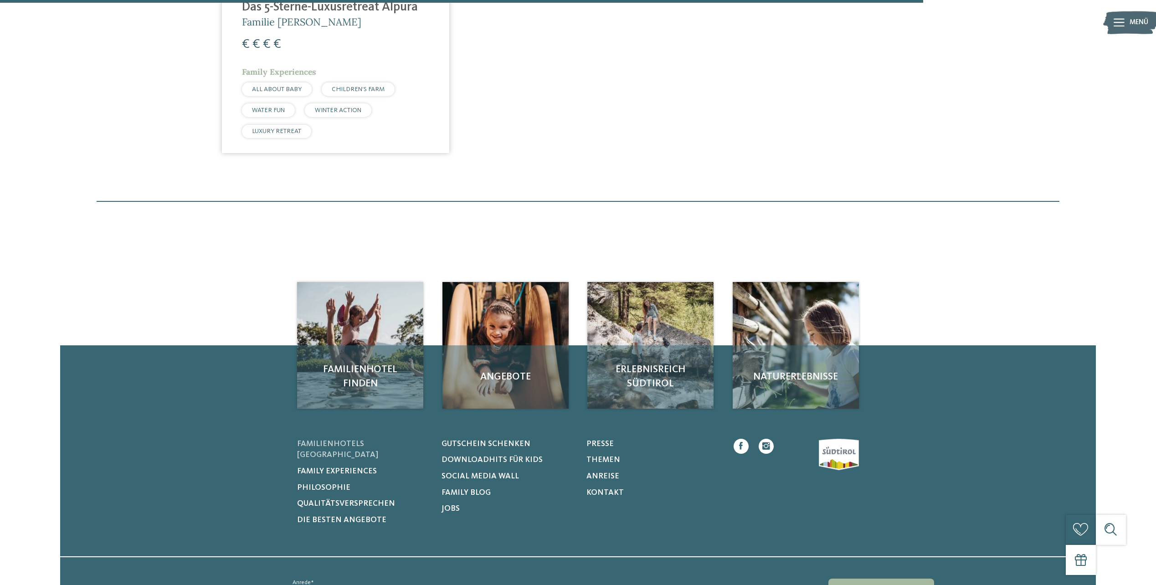
click at [378, 440] on span "Familienhotels [GEOGRAPHIC_DATA]" at bounding box center [337, 449] width 81 height 19
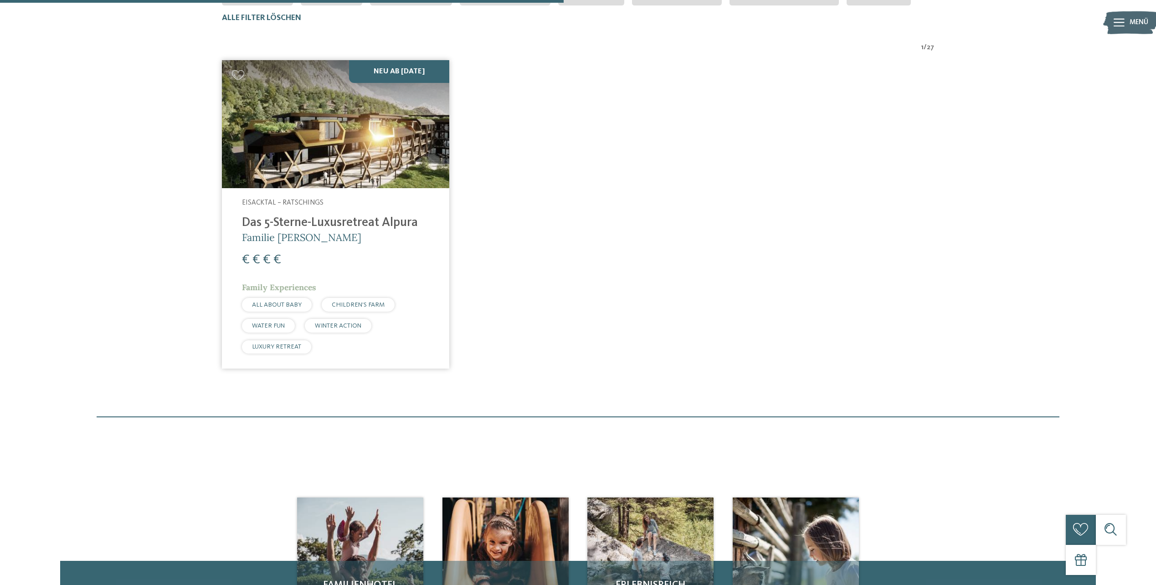
scroll to position [61, 0]
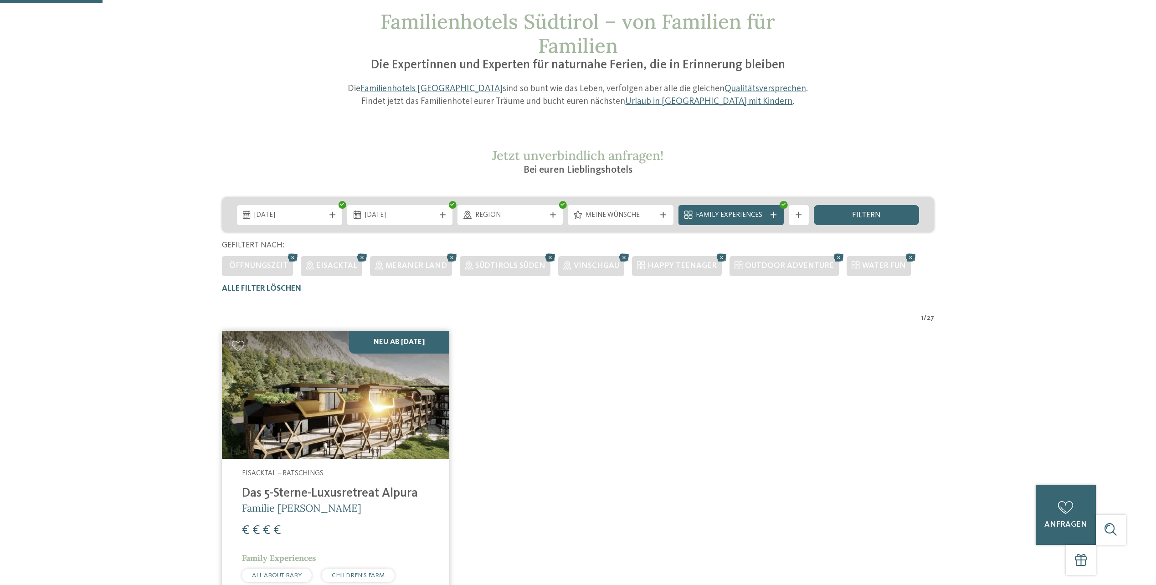
click at [543, 260] on icon at bounding box center [550, 257] width 15 height 13
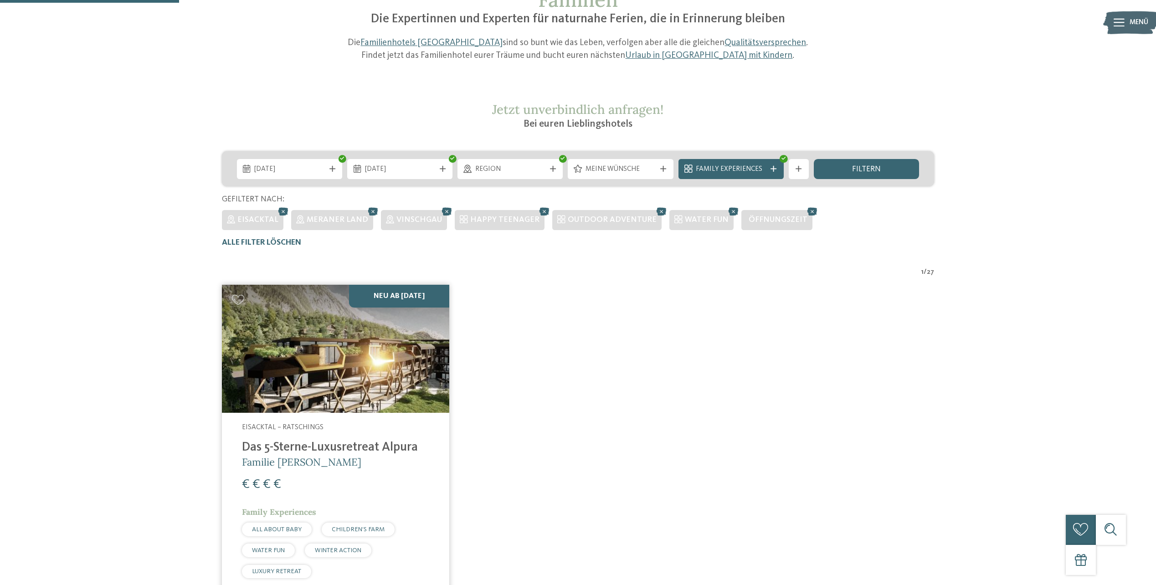
scroll to position [106, 0]
click at [282, 212] on icon at bounding box center [283, 212] width 15 height 13
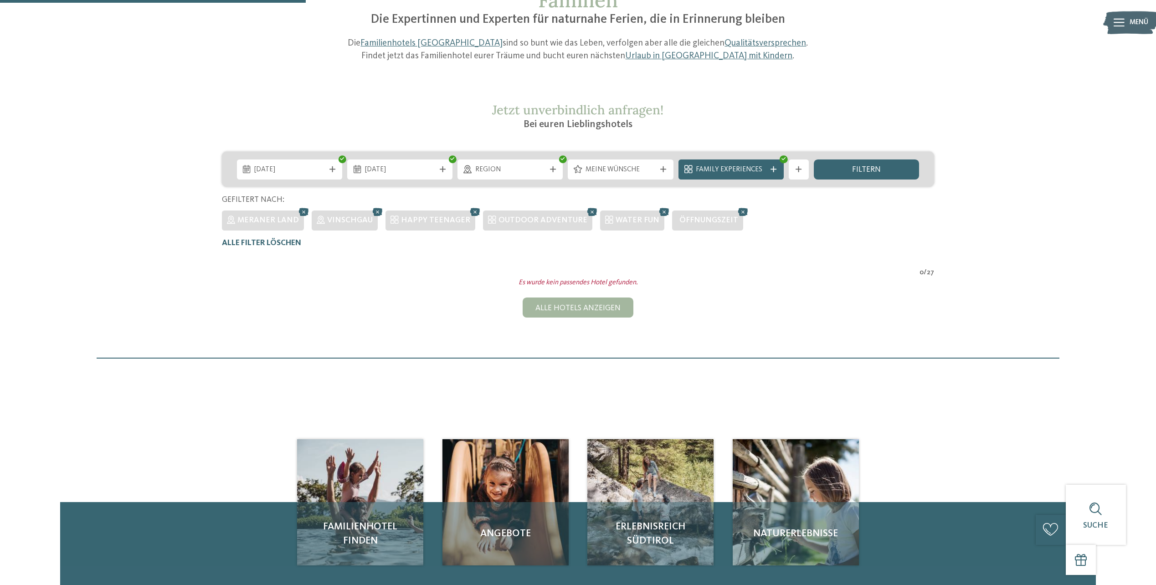
click at [312, 213] on div "Vinschgau" at bounding box center [345, 221] width 67 height 20
click at [299, 212] on icon at bounding box center [304, 212] width 15 height 13
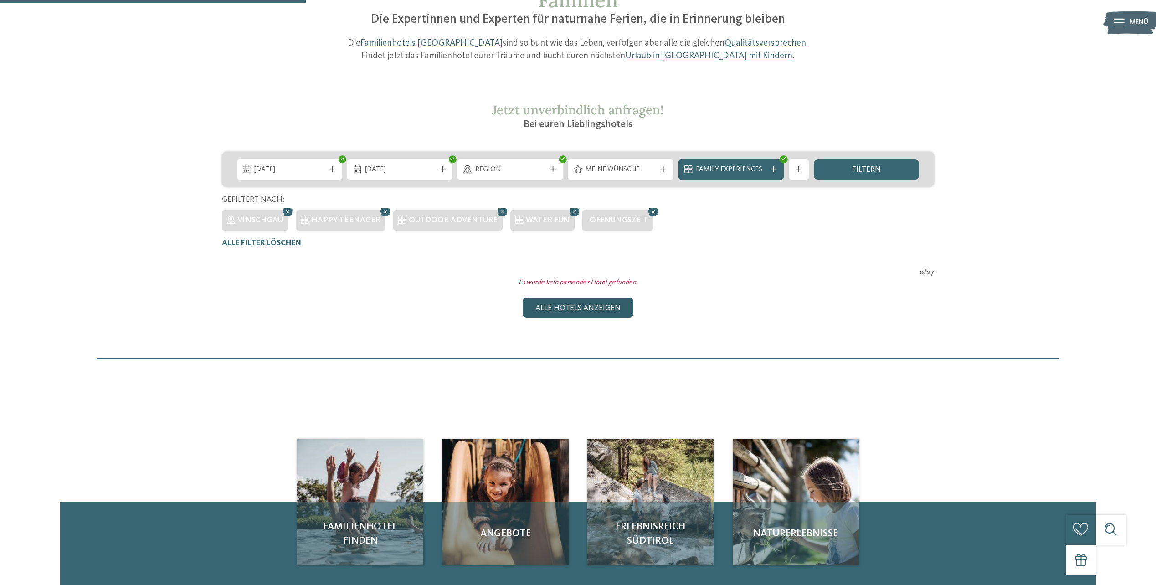
click at [565, 314] on div "Alle Hotels anzeigen" at bounding box center [578, 308] width 110 height 20
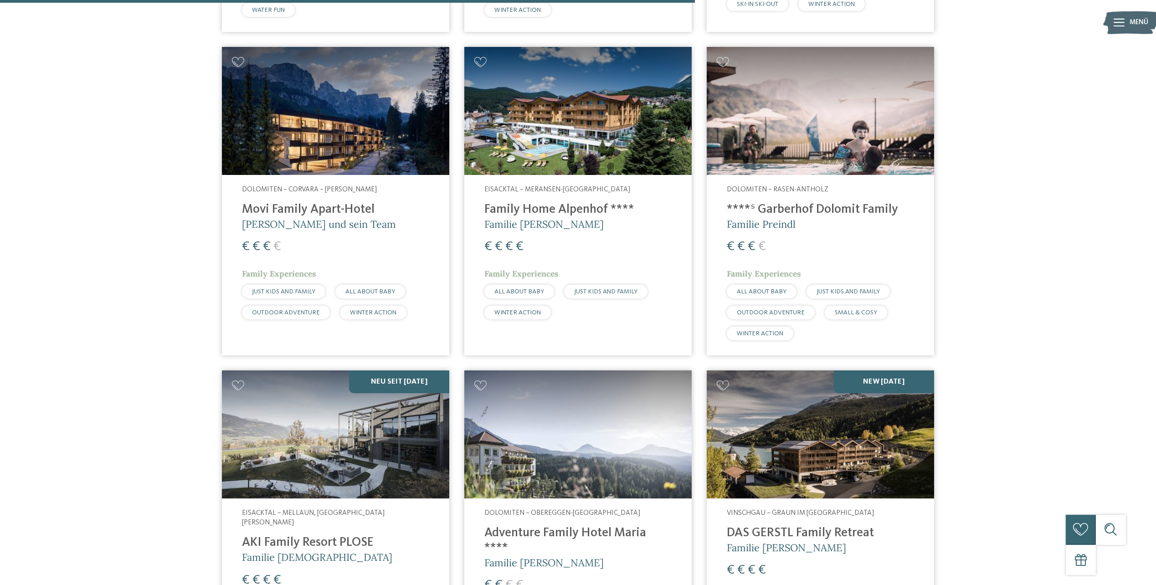
scroll to position [1960, 0]
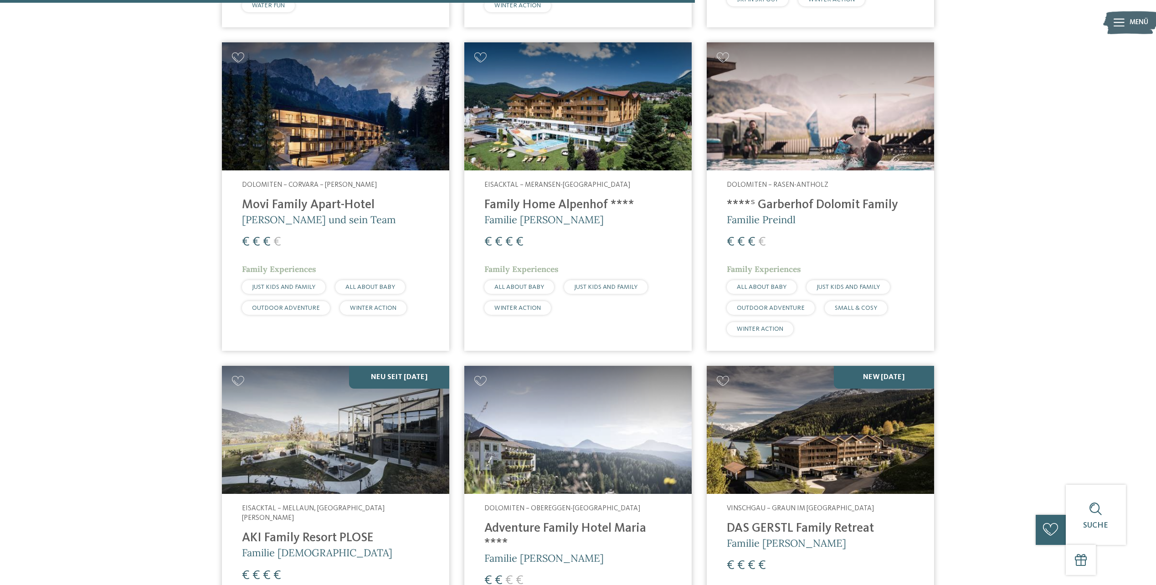
click at [773, 207] on h4 "****ˢ Garberhof Dolomit Family" at bounding box center [820, 205] width 187 height 15
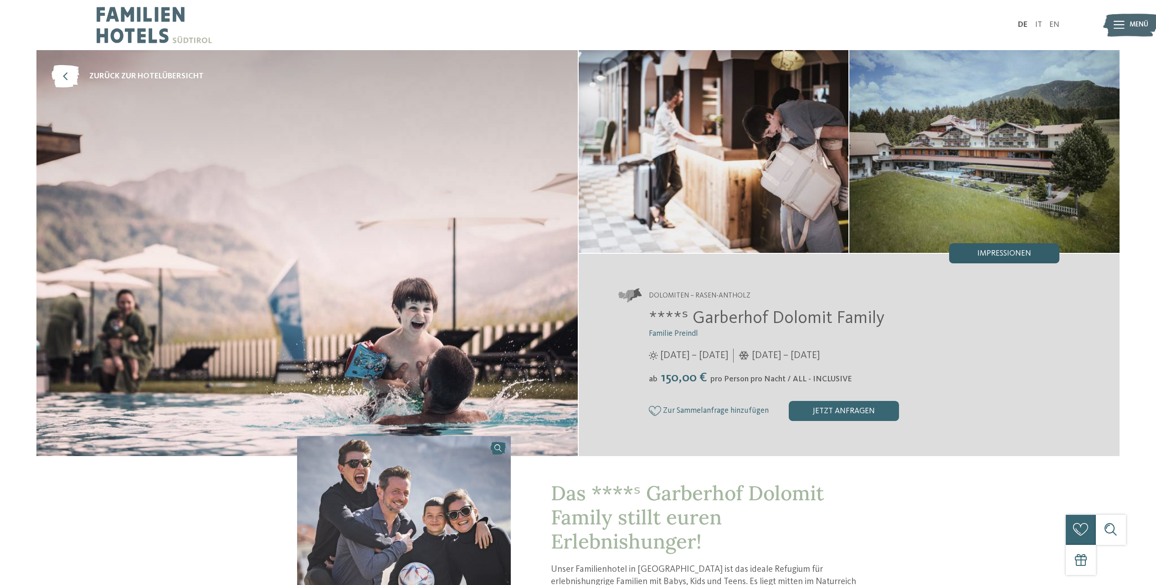
click at [1015, 256] on span "Impressionen" at bounding box center [1005, 254] width 54 height 8
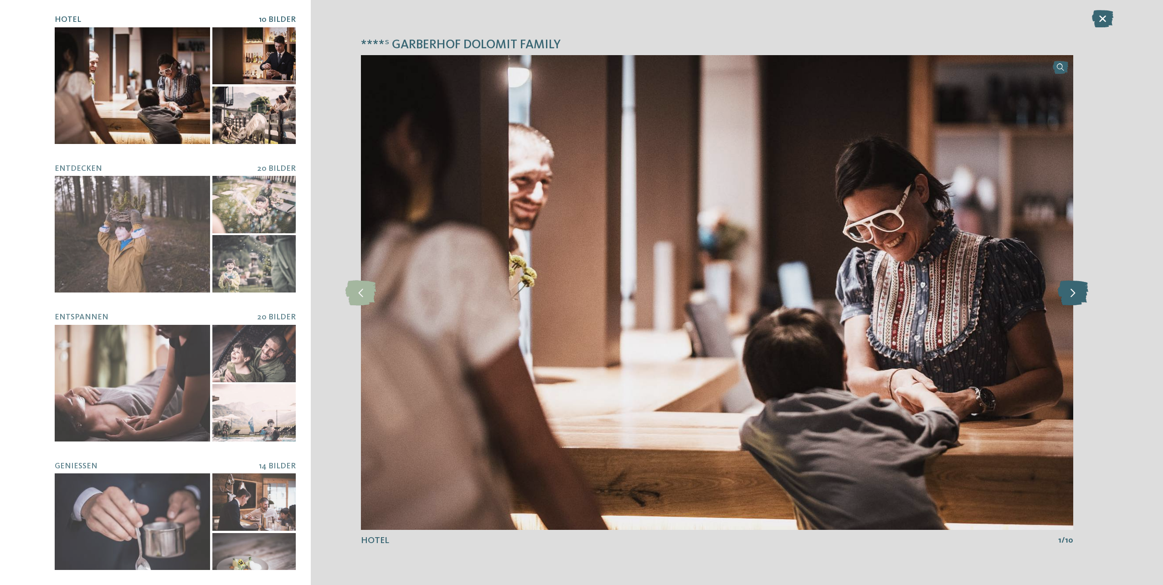
click at [1073, 294] on icon at bounding box center [1073, 292] width 31 height 25
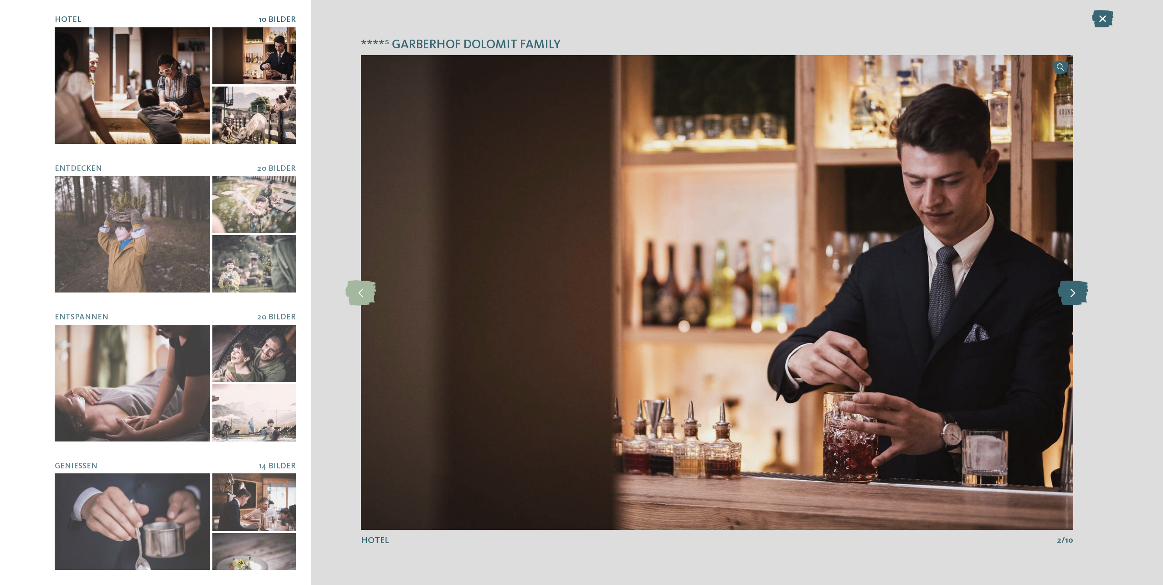
click at [1073, 294] on icon at bounding box center [1073, 292] width 31 height 25
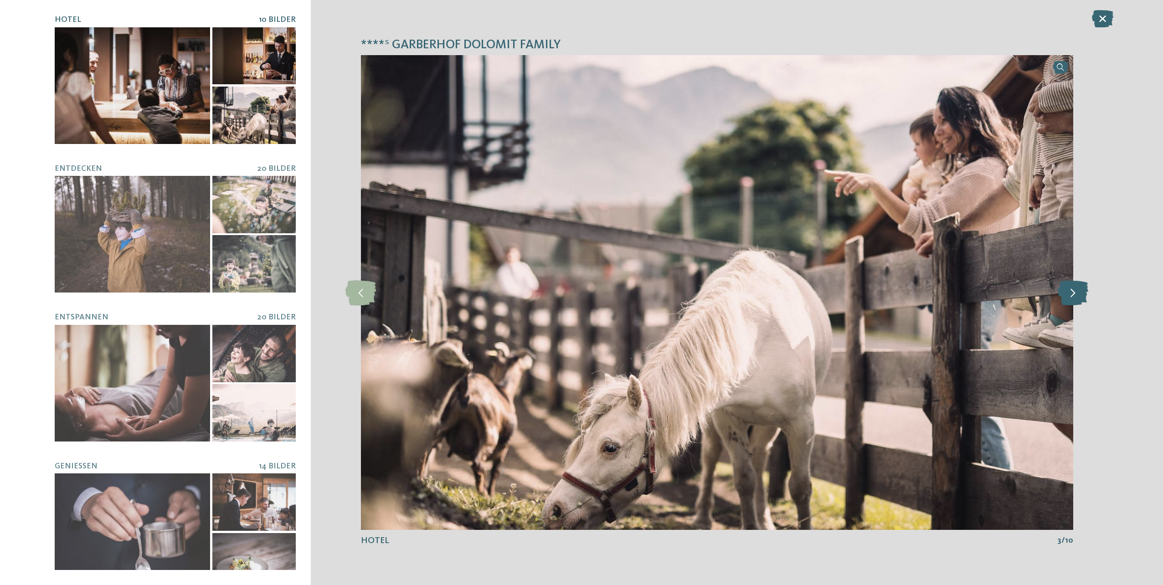
click at [1073, 294] on icon at bounding box center [1073, 292] width 31 height 25
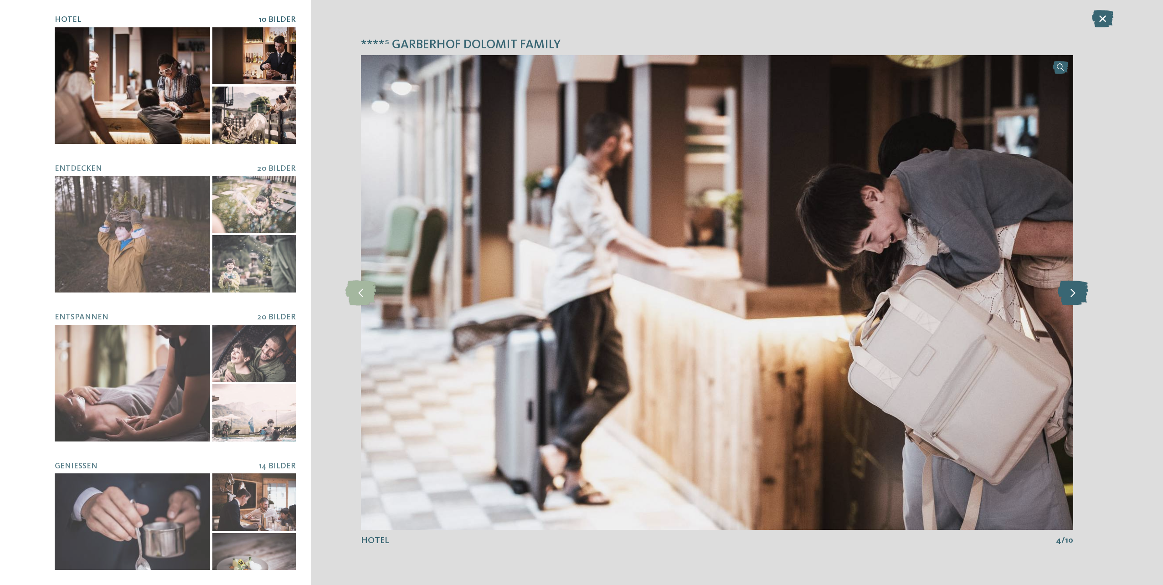
click at [1073, 294] on icon at bounding box center [1073, 292] width 31 height 25
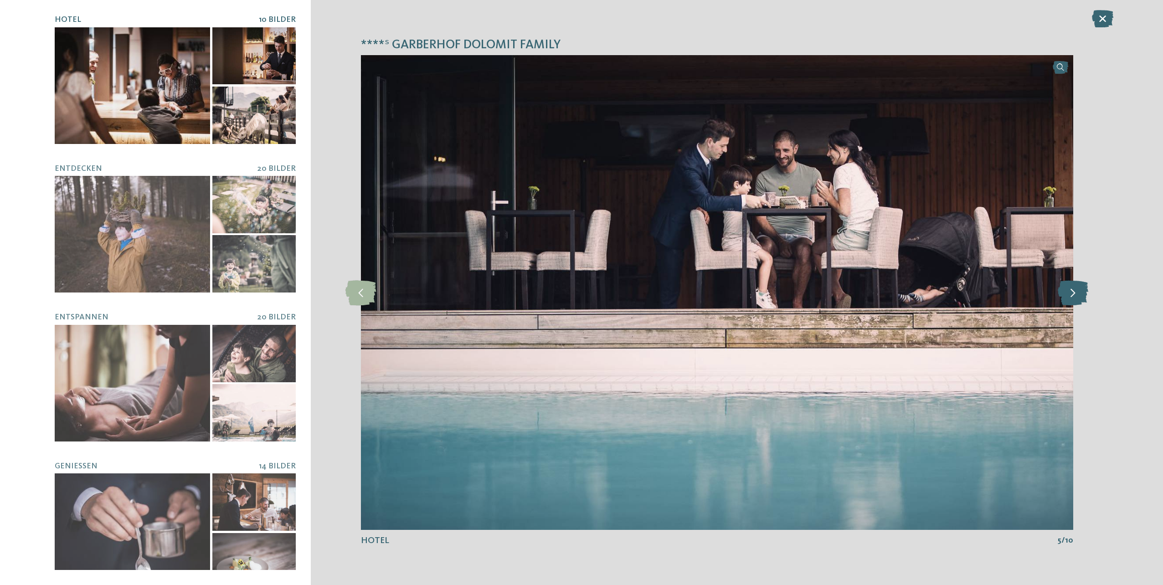
click at [1073, 294] on icon at bounding box center [1073, 292] width 31 height 25
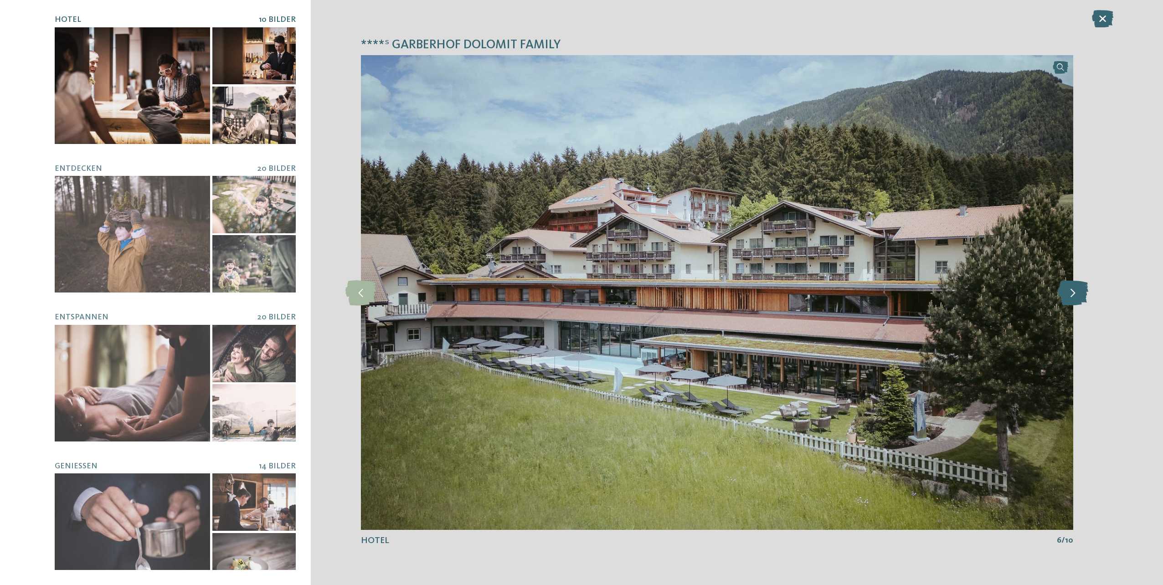
click at [1073, 294] on icon at bounding box center [1073, 292] width 31 height 25
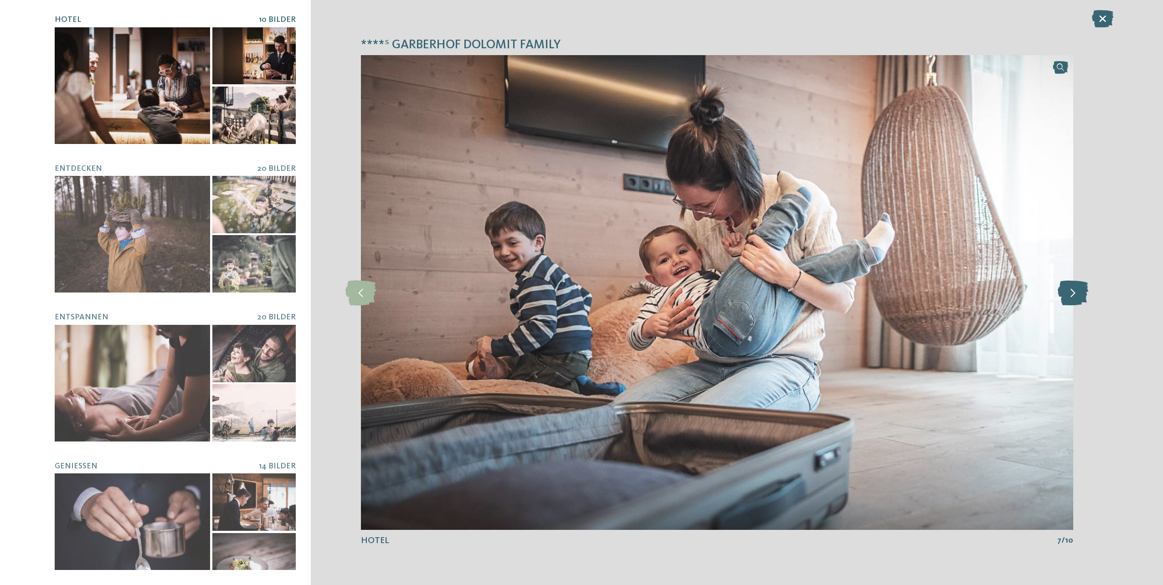
click at [1073, 294] on icon at bounding box center [1073, 292] width 31 height 25
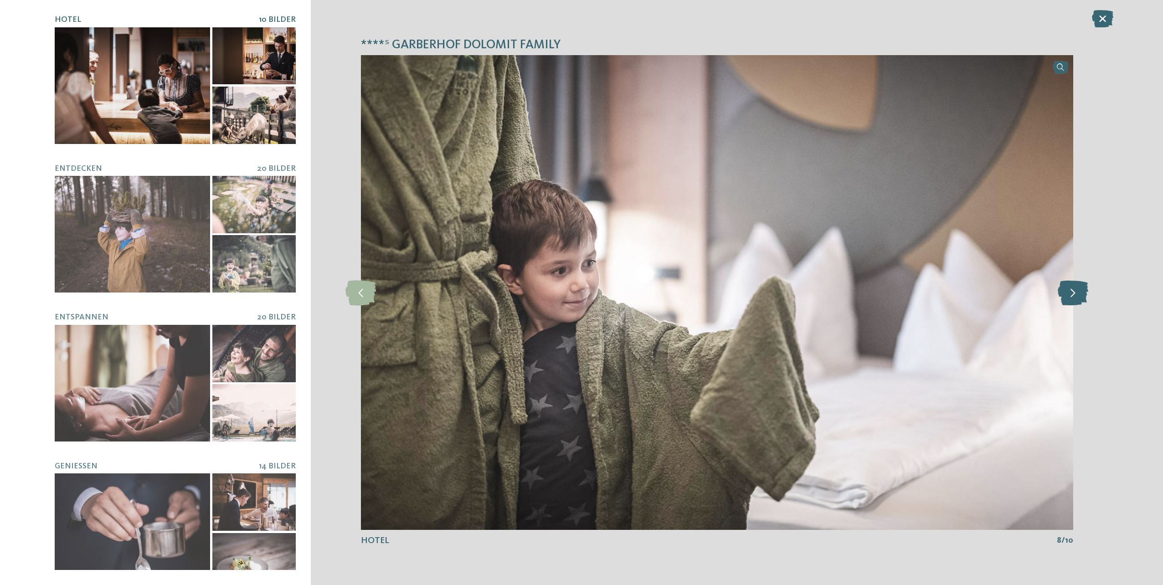
click at [1073, 294] on icon at bounding box center [1073, 292] width 31 height 25
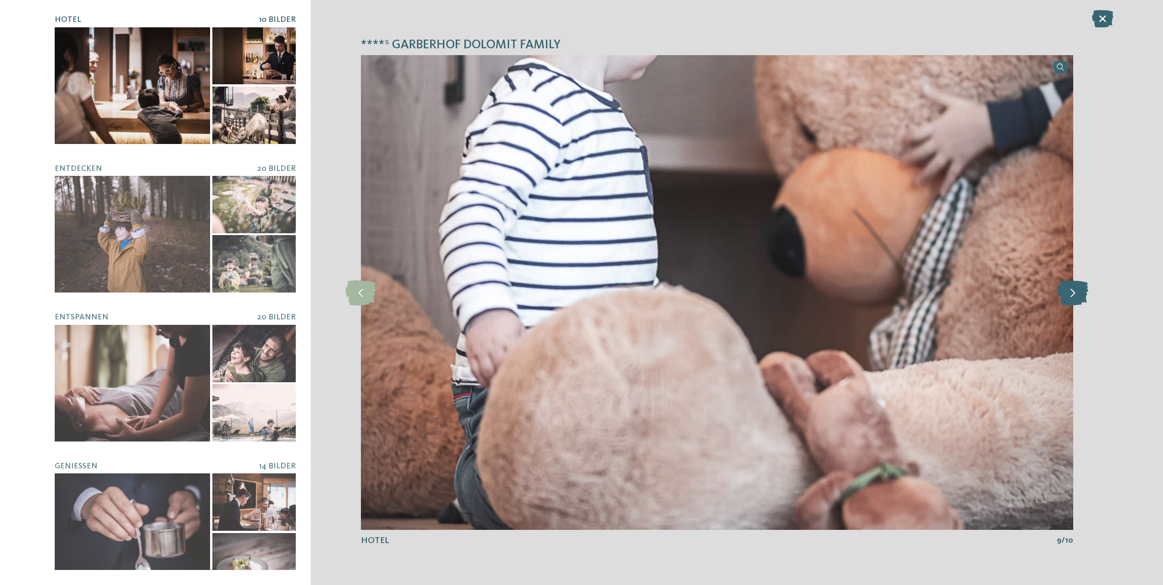
click at [1073, 294] on icon at bounding box center [1073, 292] width 31 height 25
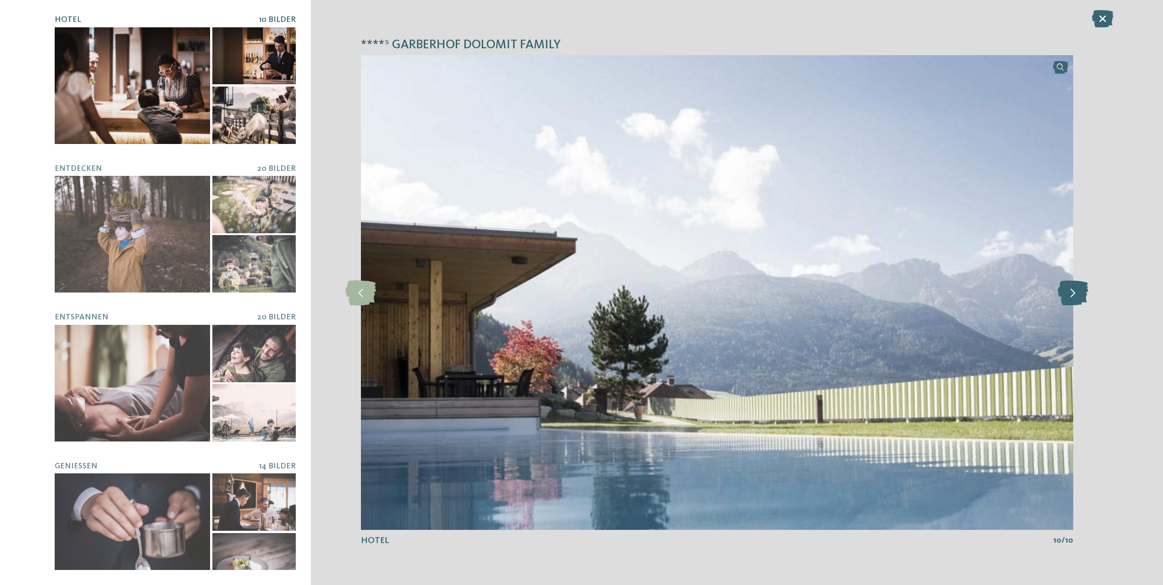
click at [1073, 294] on icon at bounding box center [1073, 292] width 31 height 25
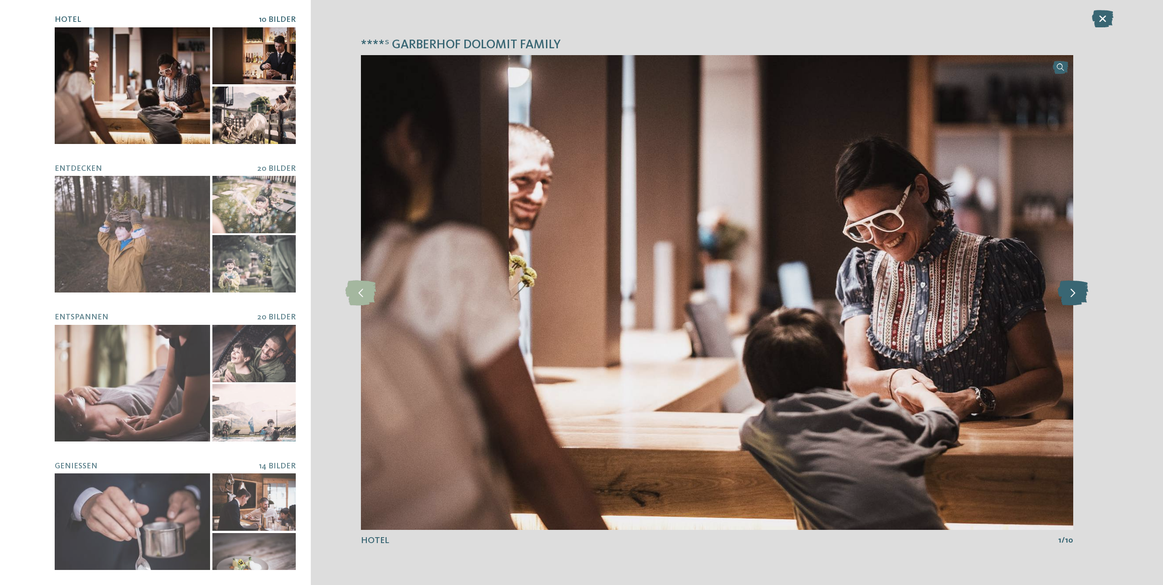
click at [1073, 294] on icon at bounding box center [1073, 292] width 31 height 25
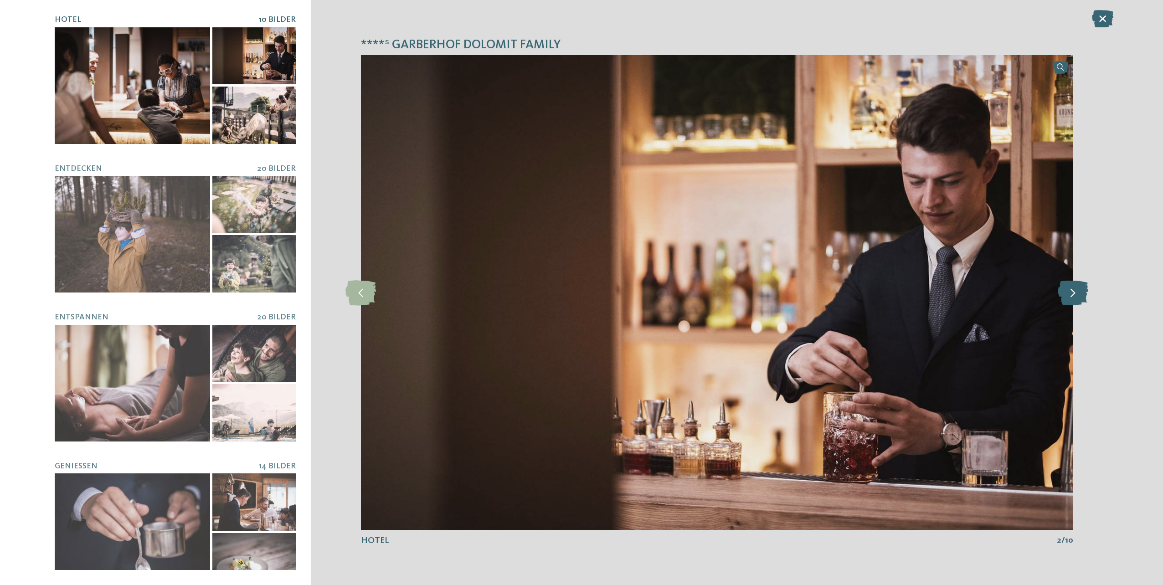
click at [1073, 294] on icon at bounding box center [1073, 292] width 31 height 25
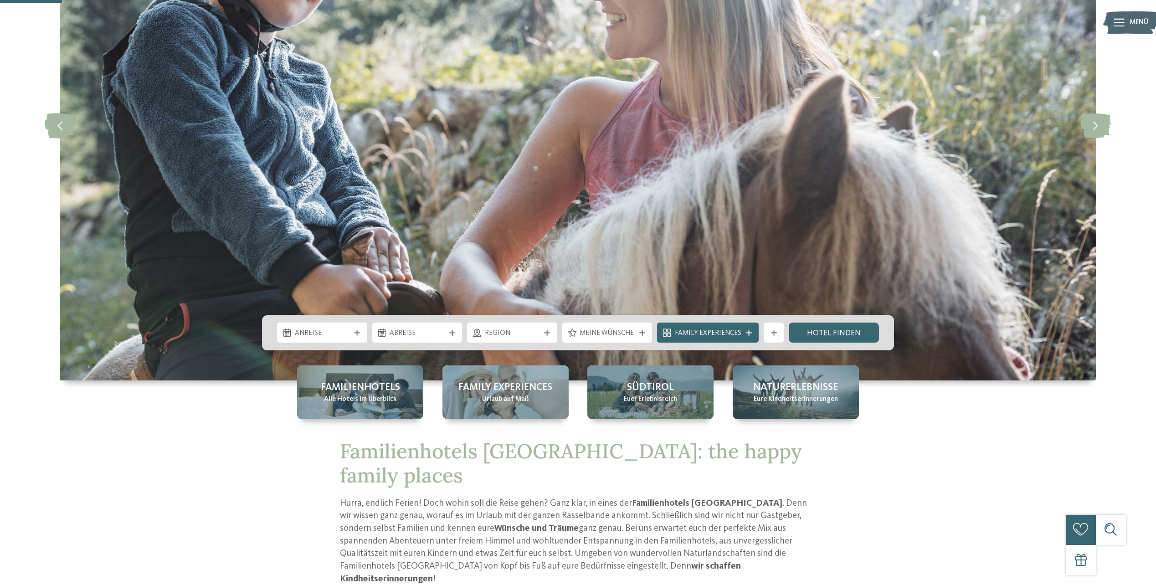
scroll to position [274, 0]
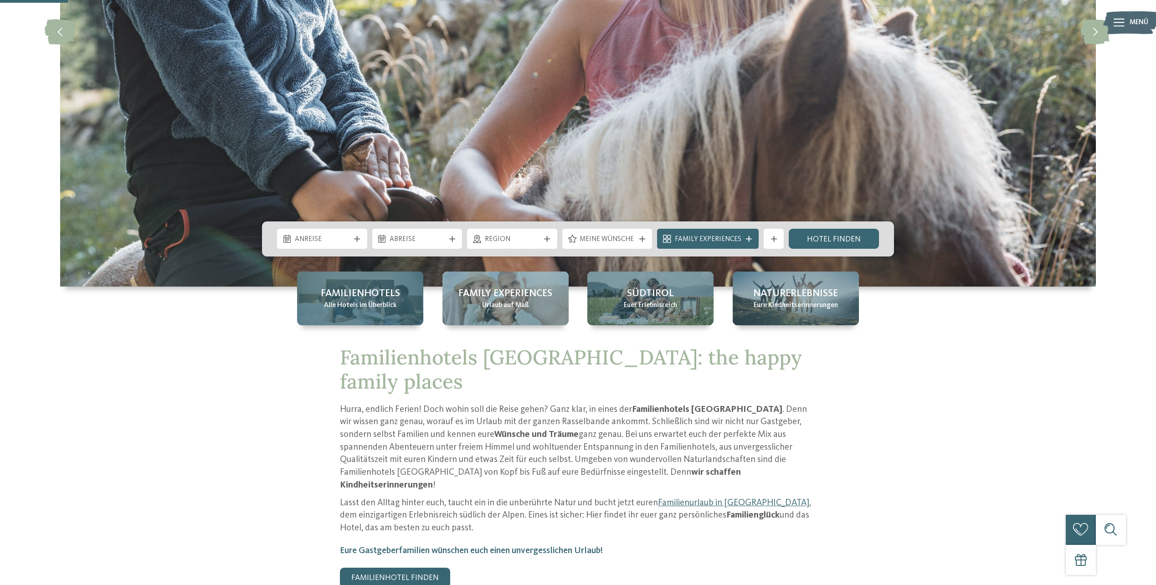
click at [361, 303] on span "Alle Hotels im Überblick" at bounding box center [360, 306] width 73 height 10
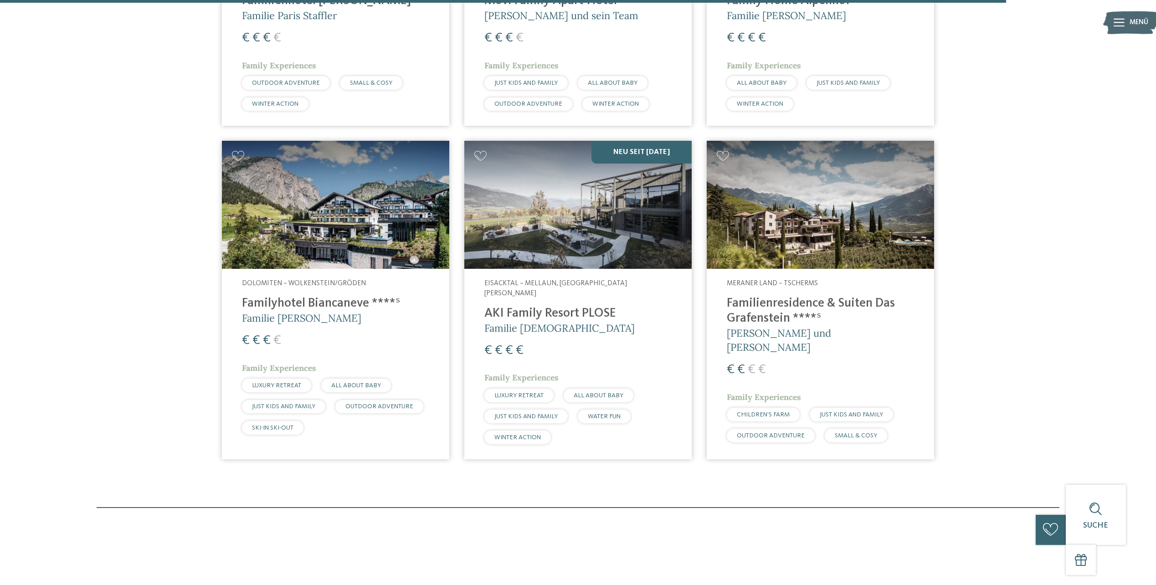
scroll to position [2826, 0]
click at [773, 297] on h4 "Familienresidence & Suiten Das Grafenstein ****ˢ" at bounding box center [820, 312] width 187 height 30
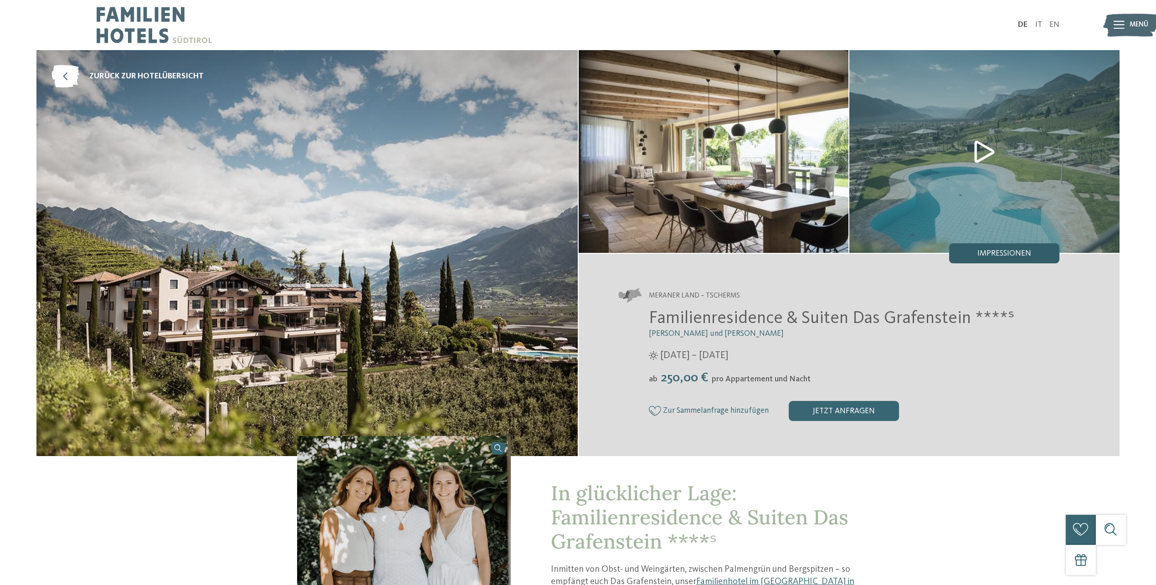
click at [1022, 254] on span "Impressionen" at bounding box center [1005, 254] width 54 height 8
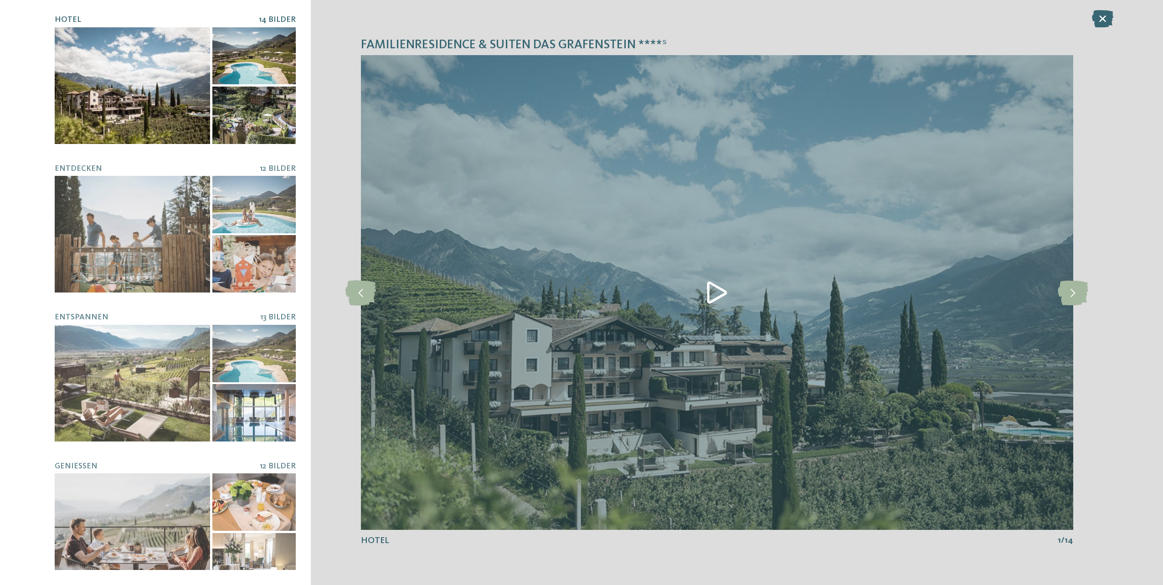
click at [718, 292] on img at bounding box center [717, 292] width 712 height 475
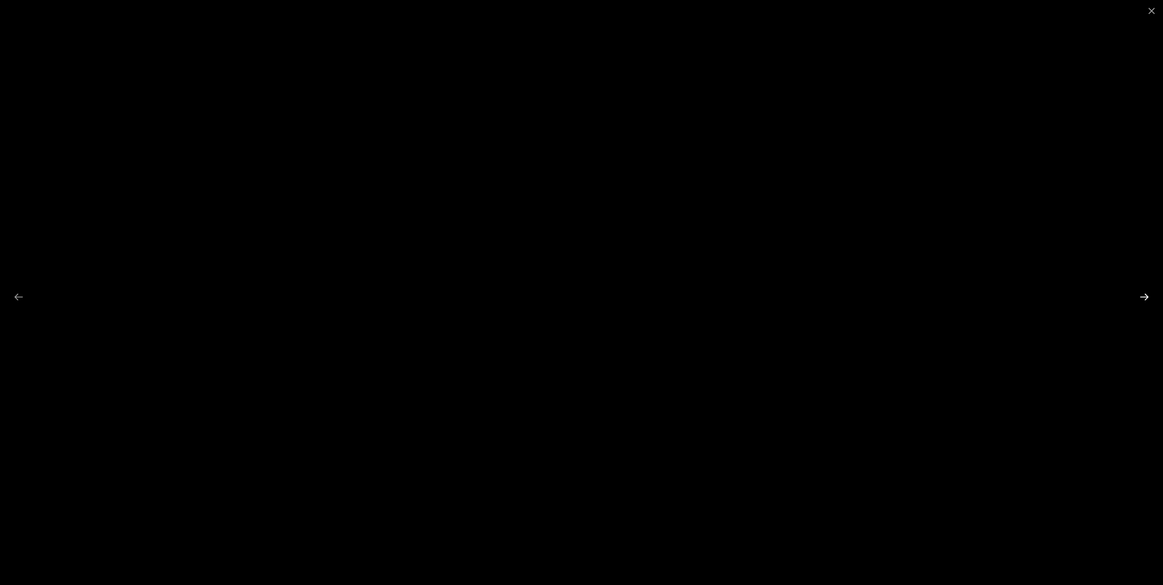
click at [1142, 296] on div at bounding box center [1144, 297] width 19 height 18
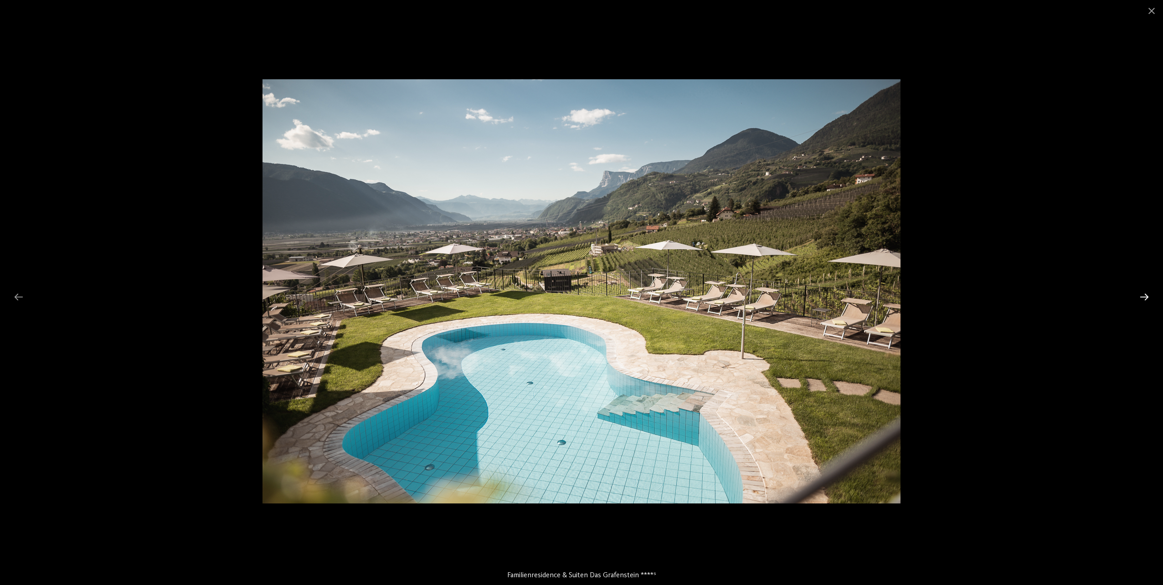
click at [1142, 296] on div at bounding box center [1144, 297] width 19 height 18
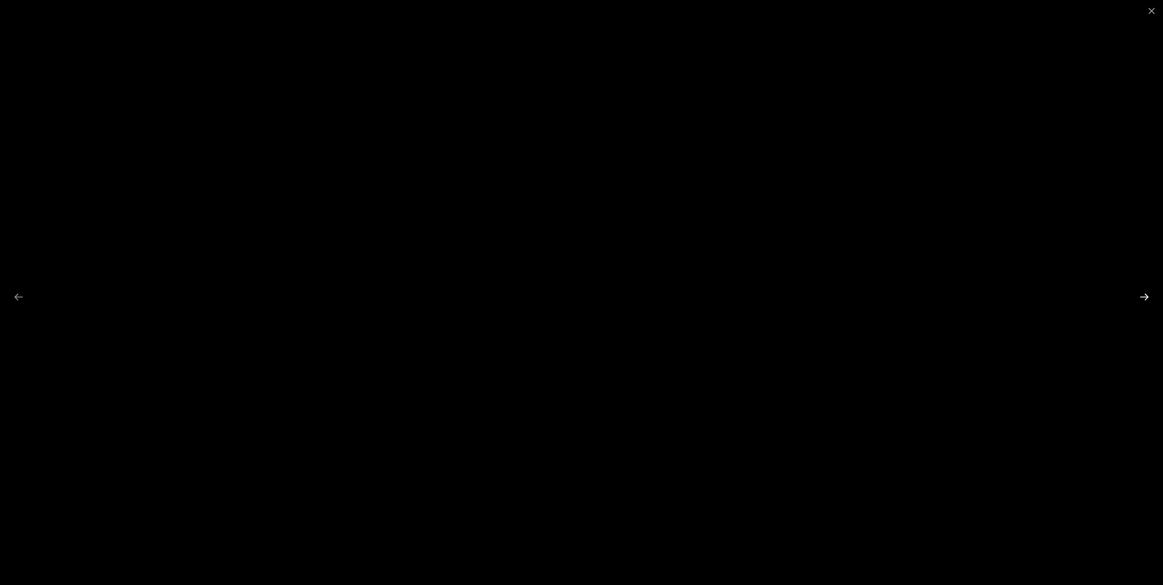
click at [1139, 299] on div at bounding box center [1144, 297] width 19 height 18
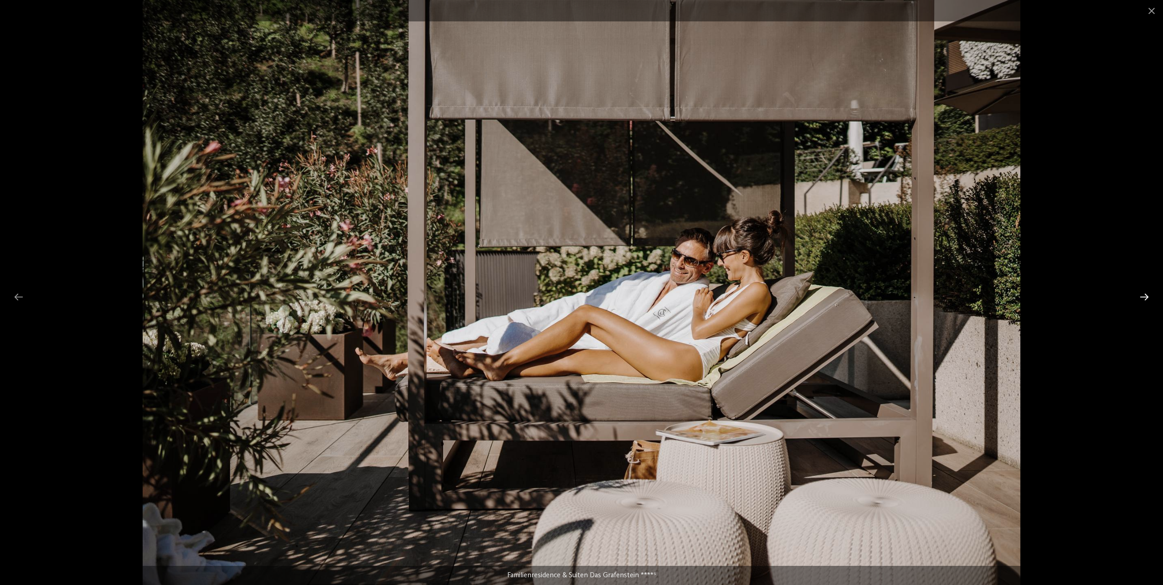
click at [1139, 299] on div at bounding box center [1144, 297] width 19 height 18
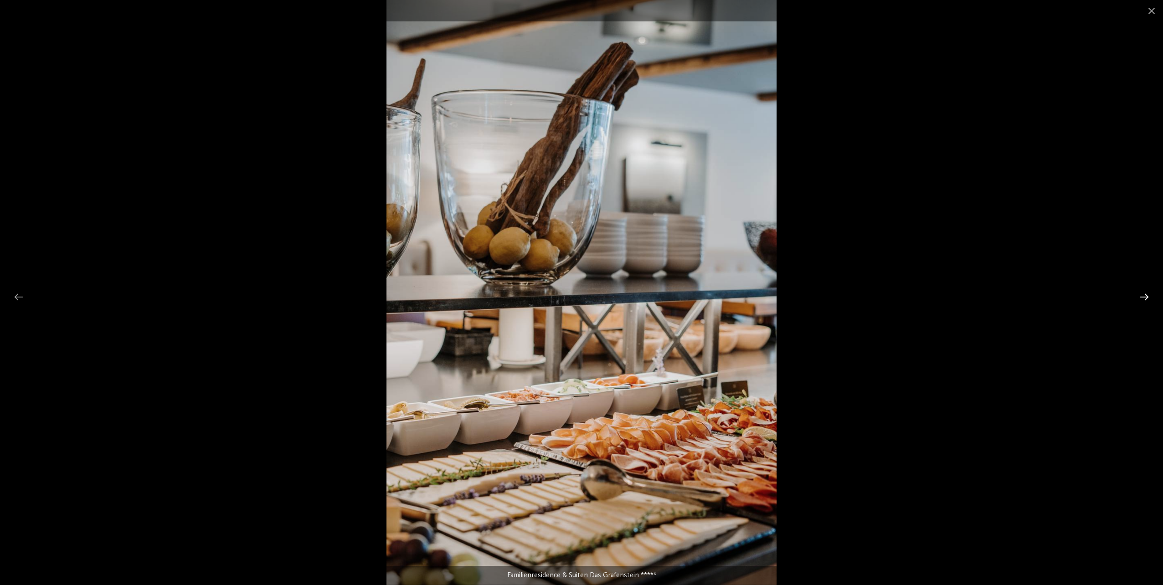
click at [1139, 298] on div at bounding box center [1144, 297] width 19 height 18
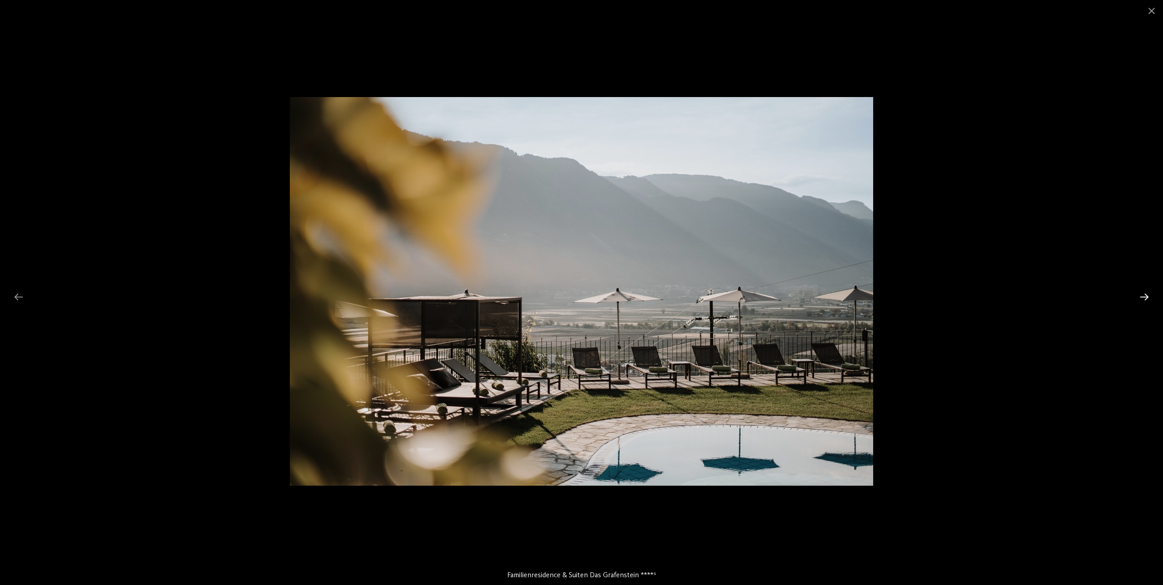
click at [1139, 298] on div at bounding box center [1144, 297] width 19 height 18
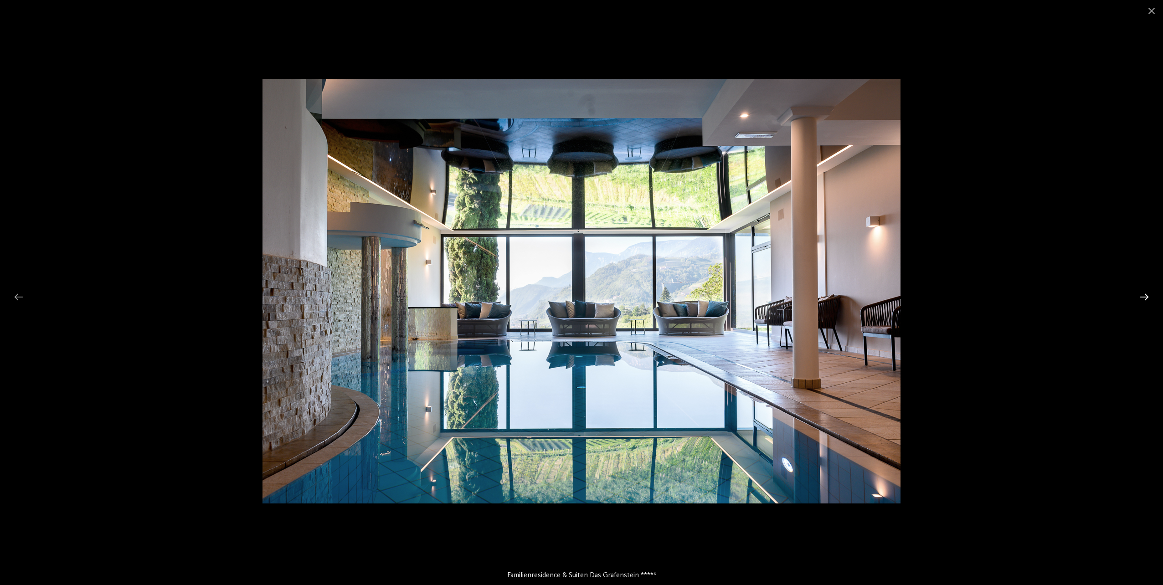
click at [1139, 298] on div at bounding box center [1144, 297] width 19 height 18
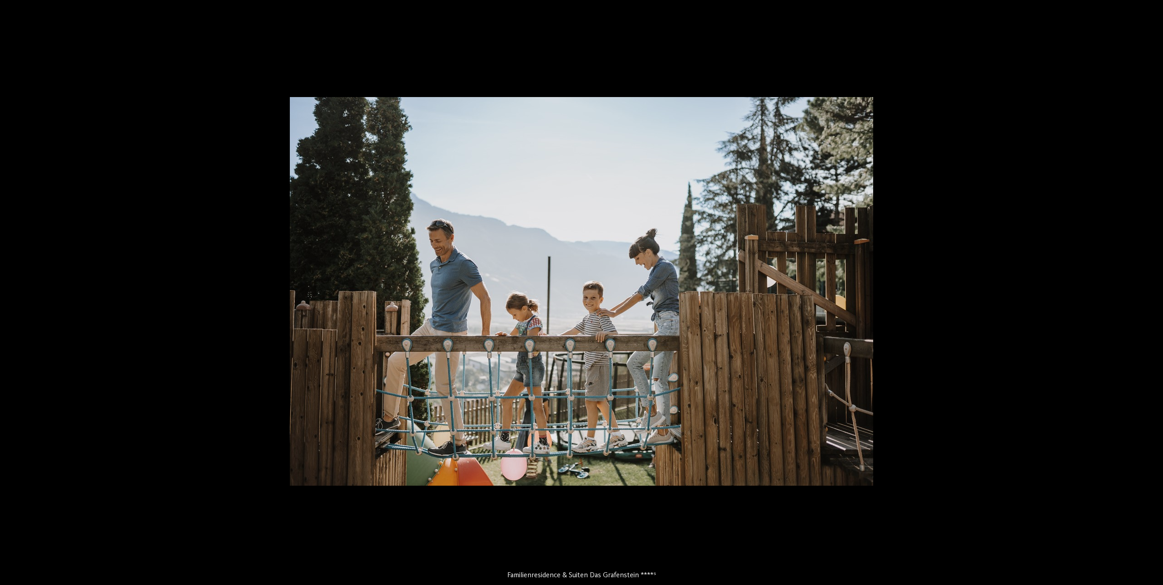
click at [1139, 298] on div at bounding box center [581, 292] width 1163 height 585
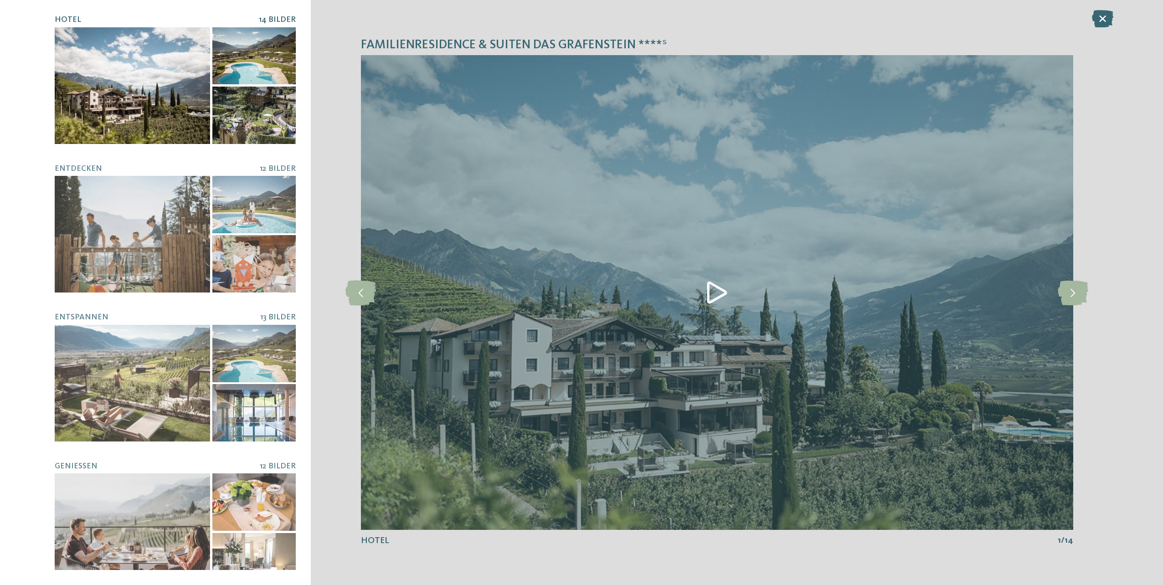
click at [1139, 298] on section "Familienresidence & Suiten Das Grafenstein ****ˢ Hotel 14 Bilder" at bounding box center [581, 292] width 1163 height 585
click at [1072, 292] on icon at bounding box center [1073, 292] width 31 height 25
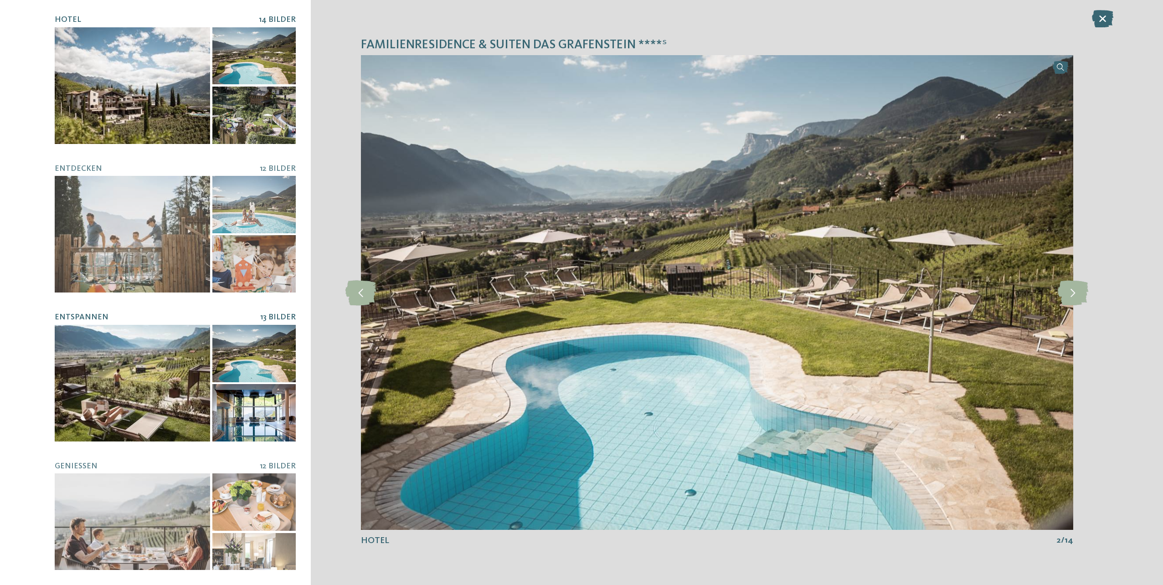
click at [267, 418] on div at bounding box center [253, 412] width 83 height 57
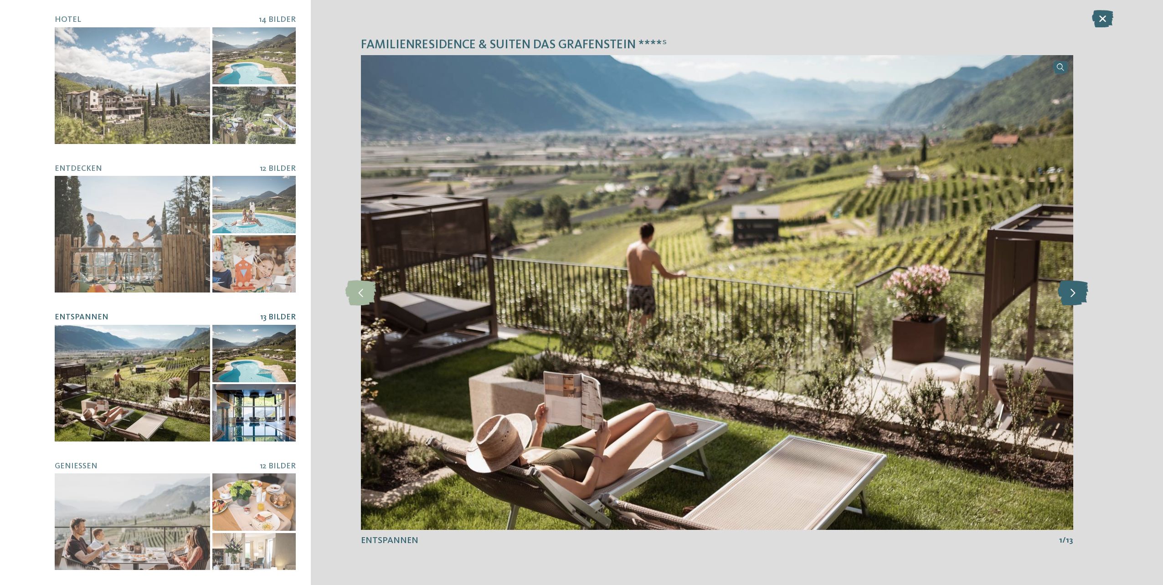
click at [1075, 292] on icon at bounding box center [1073, 292] width 31 height 25
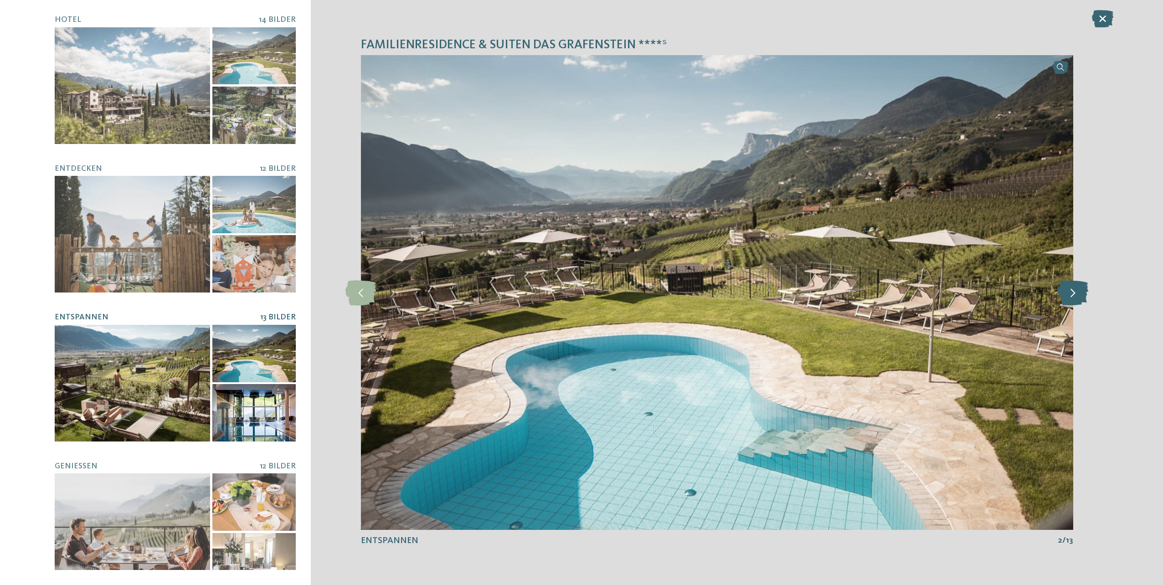
click at [1075, 292] on icon at bounding box center [1073, 292] width 31 height 25
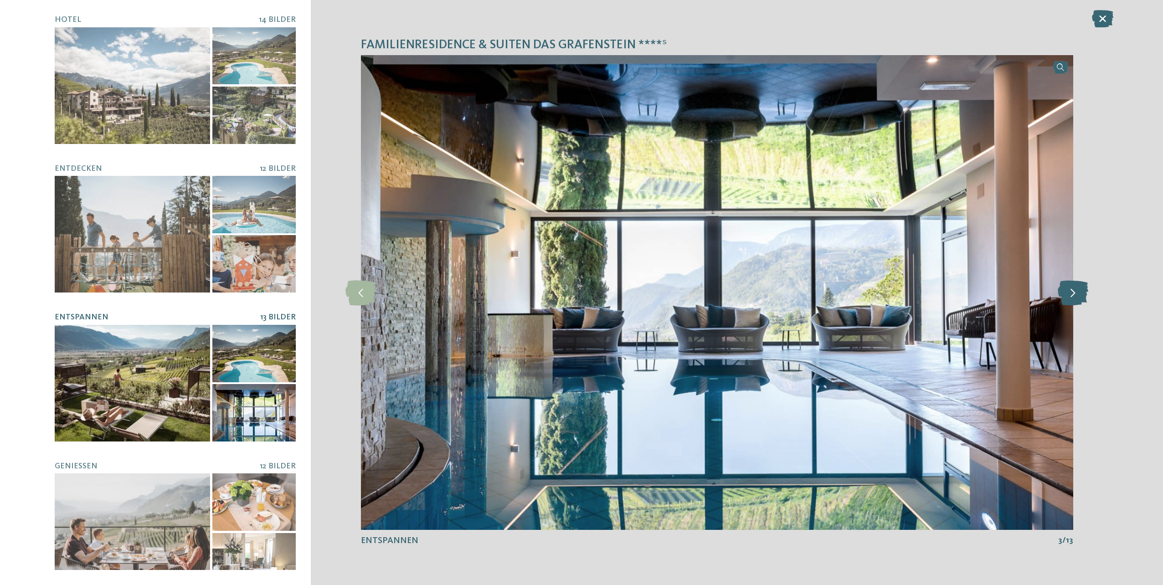
click at [1075, 292] on icon at bounding box center [1073, 292] width 31 height 25
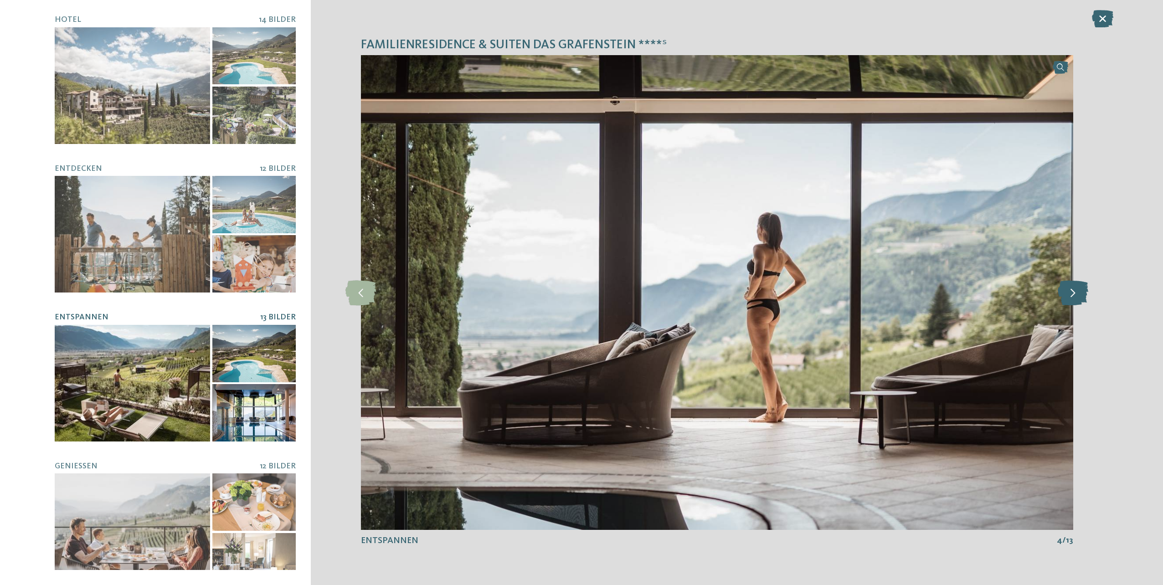
click at [1075, 292] on icon at bounding box center [1073, 292] width 31 height 25
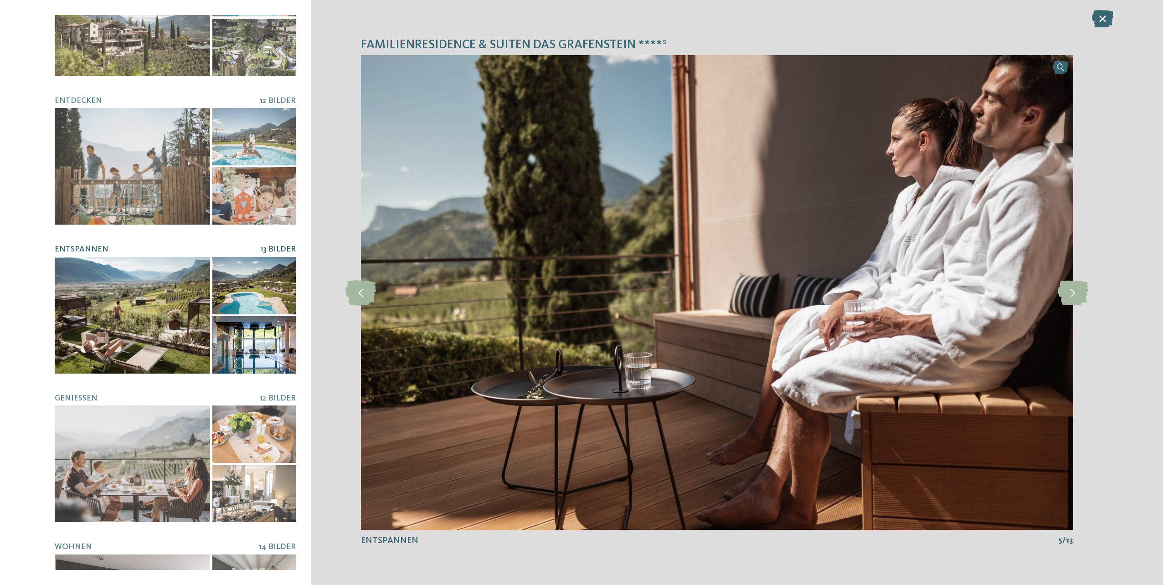
scroll to position [158, 0]
